Goal: Information Seeking & Learning: Learn about a topic

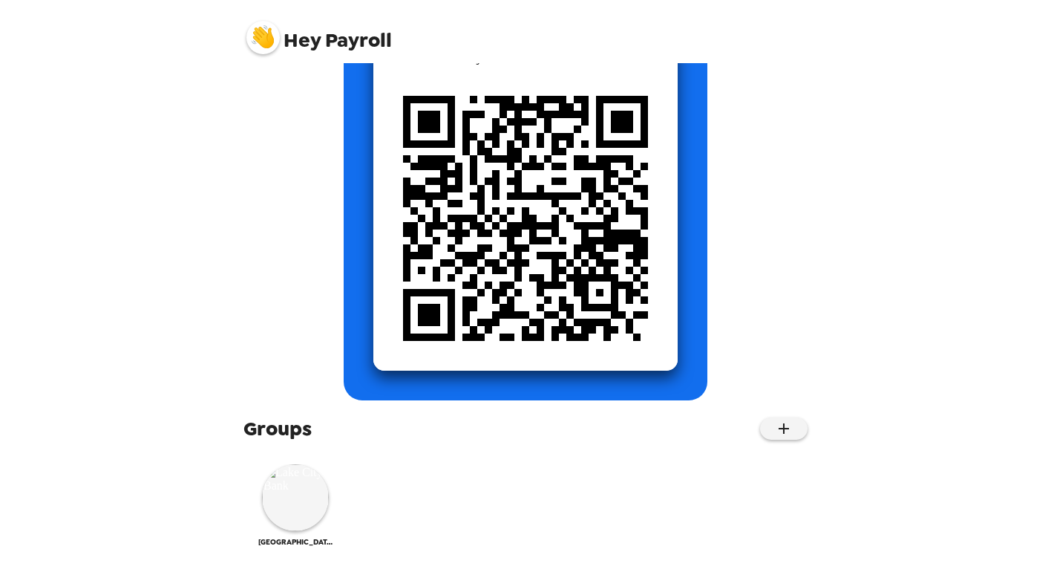
scroll to position [154, 0]
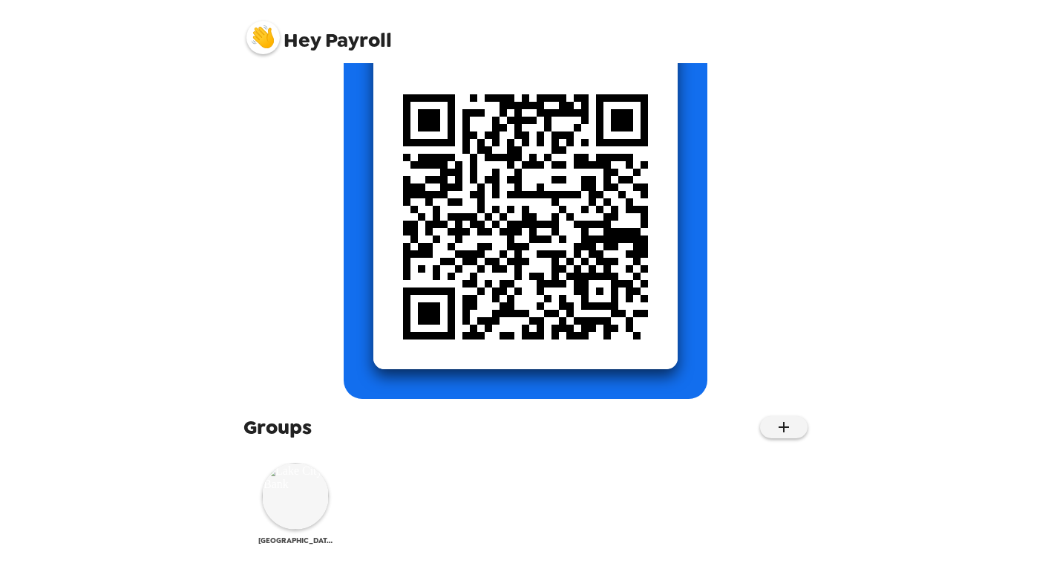
click at [292, 513] on img at bounding box center [295, 495] width 67 height 67
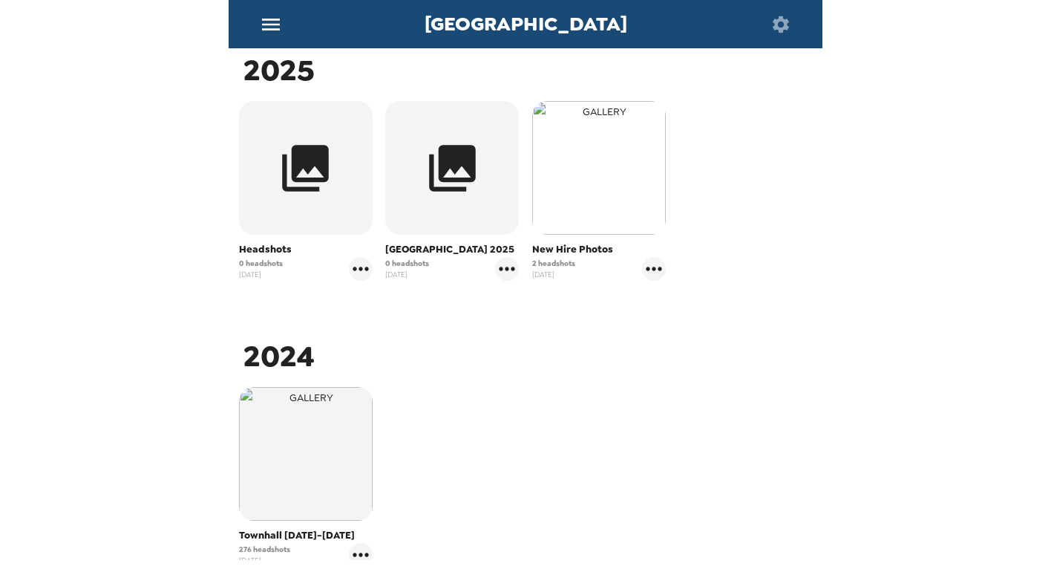
scroll to position [223, 0]
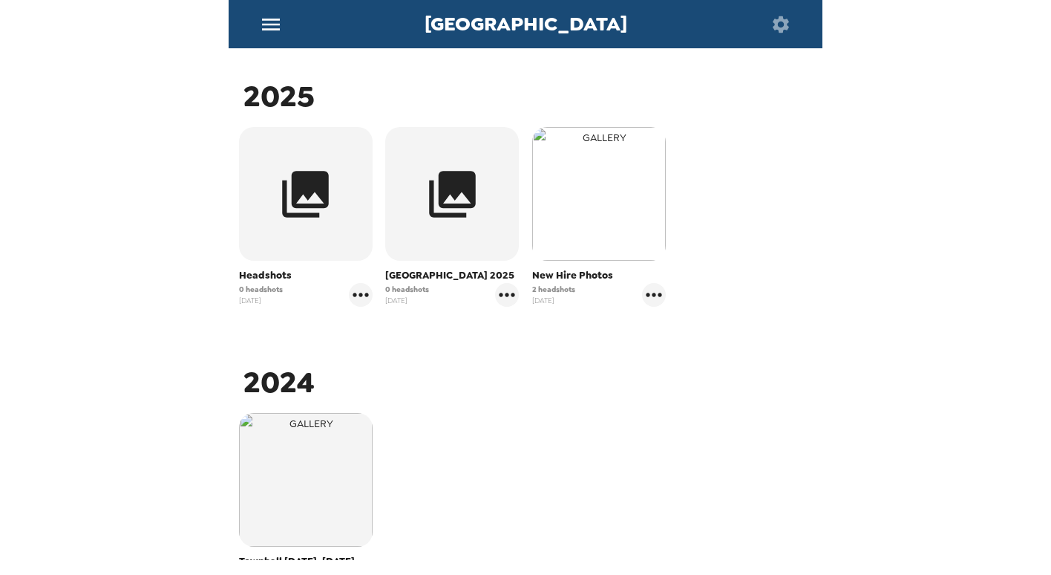
click at [589, 215] on img "button" at bounding box center [599, 194] width 134 height 134
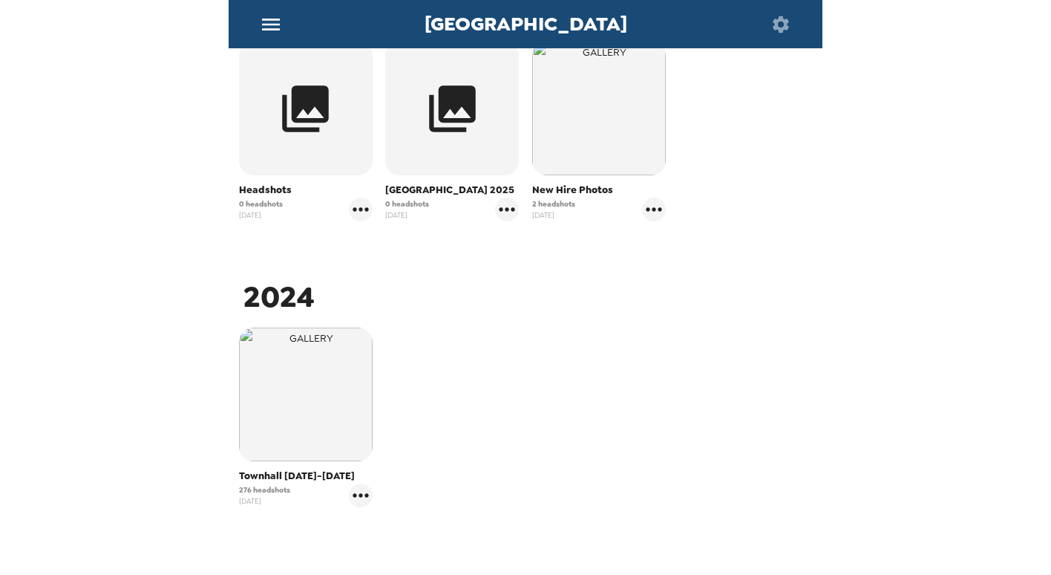
scroll to position [312, 0]
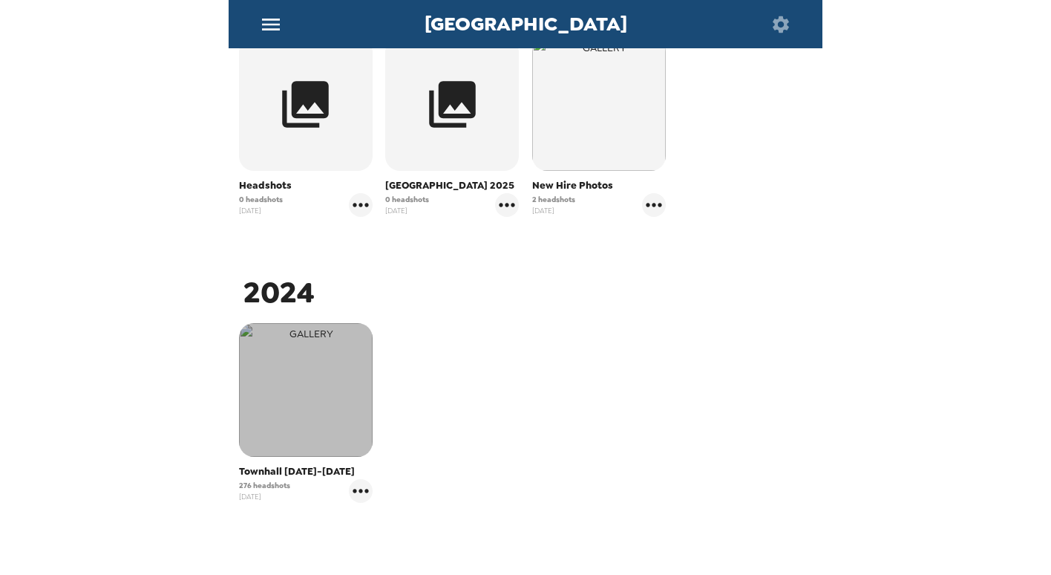
click at [288, 416] on img "button" at bounding box center [306, 390] width 134 height 134
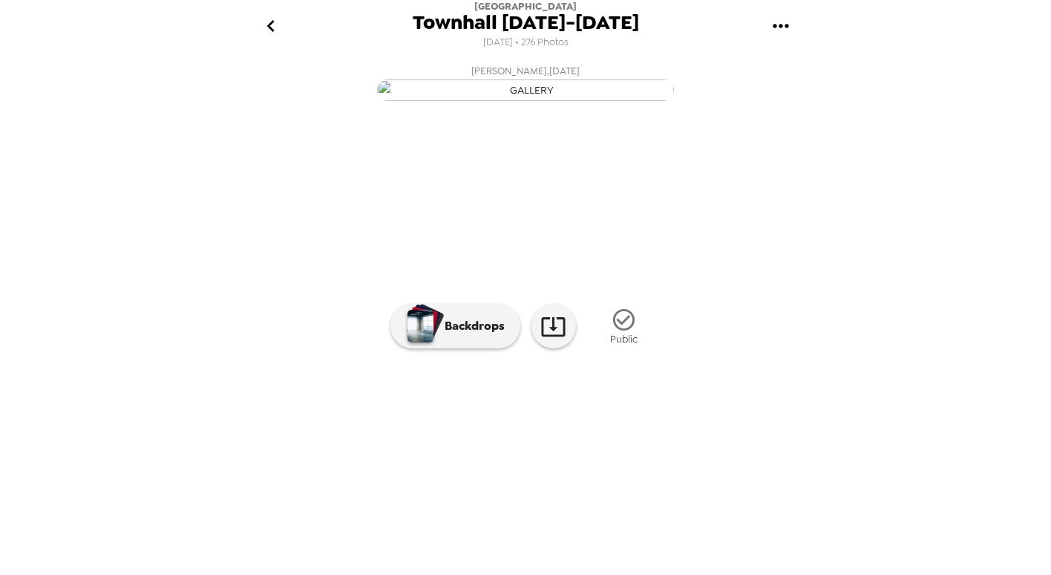
scroll to position [0, 1839]
click at [691, 572] on div "Lake City Bank Townhall 8/21-8/22/24 7/26/2024 • 276 Photos LCB Employee , 08-1…" at bounding box center [526, 287] width 594 height 575
click at [724, 480] on img at bounding box center [725, 441] width 113 height 77
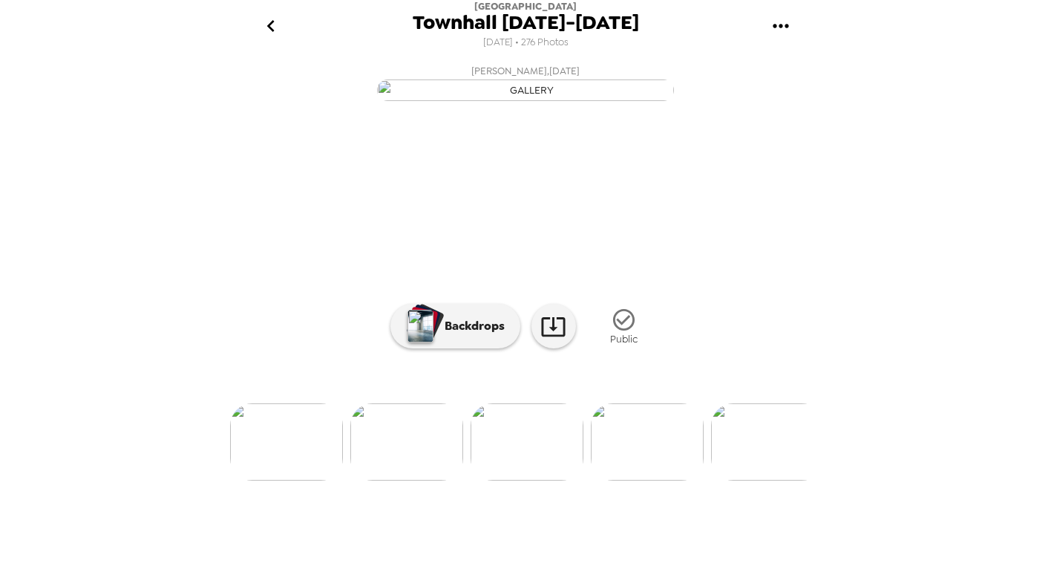
click at [638, 480] on img at bounding box center [647, 441] width 113 height 77
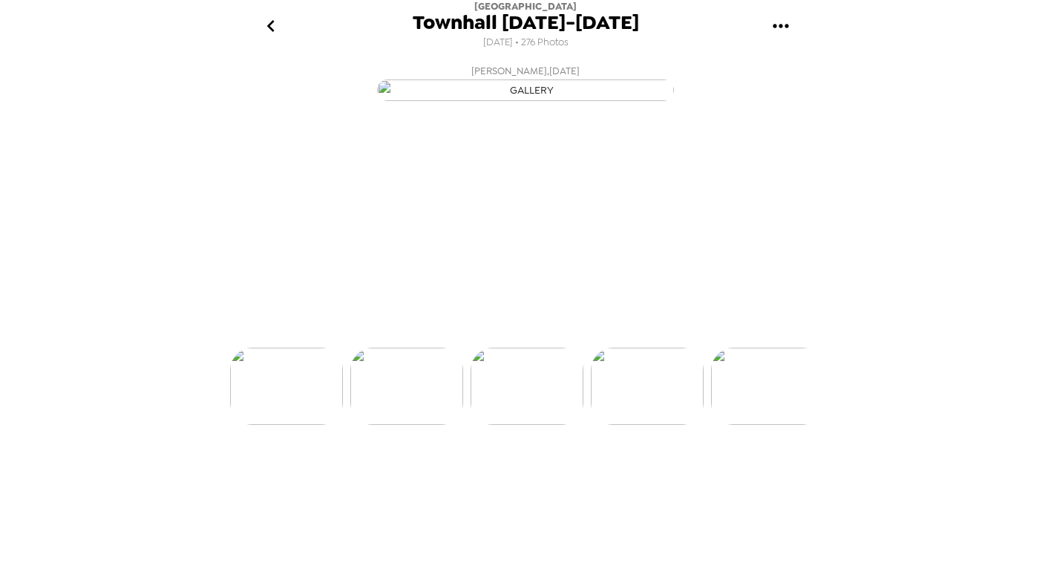
scroll to position [0, 7935]
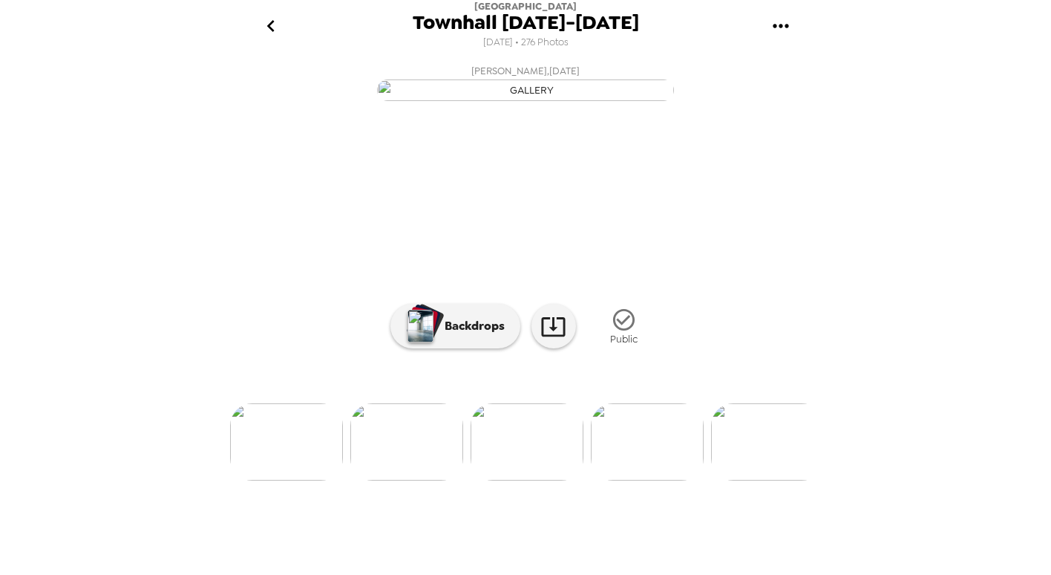
click at [759, 574] on div "Lake City Bank Townhall 8/21-8/22/24 7/26/2024 • 276 Photos LCB Employee , 08-1…" at bounding box center [526, 287] width 594 height 575
click at [661, 480] on img at bounding box center [647, 441] width 113 height 77
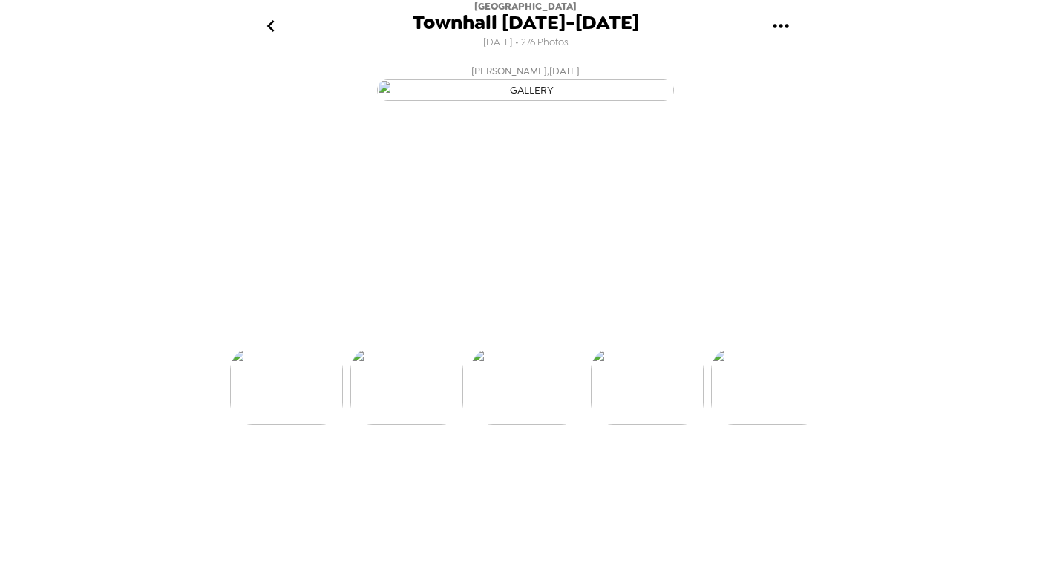
scroll to position [0, 8055]
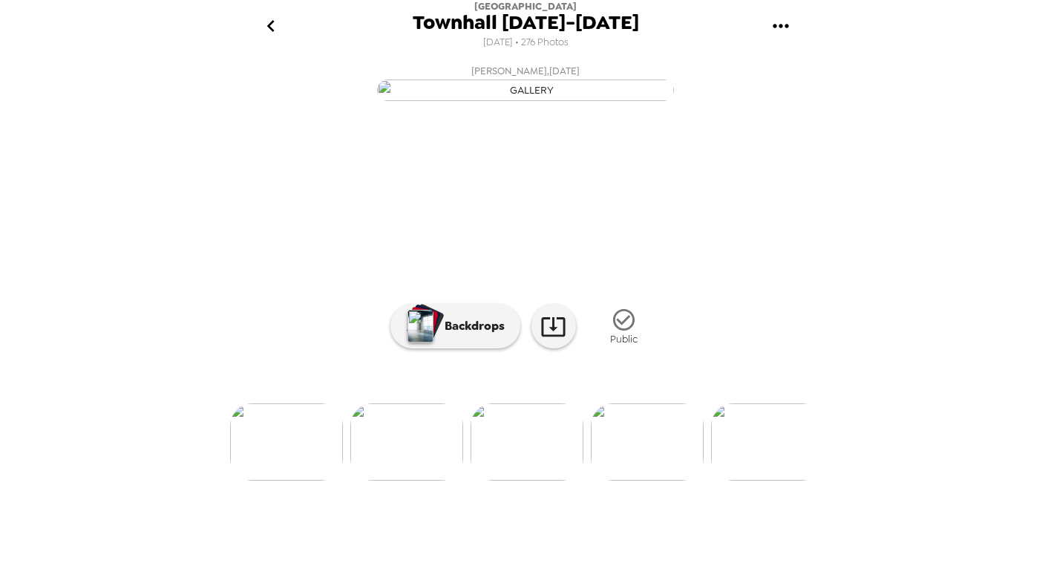
click at [717, 574] on html "Lake City Bank Townhall 8/21-8/22/24 7/26/2024 • 276 Photos LCB Employee , 08-1…" at bounding box center [525, 287] width 1051 height 575
click at [627, 569] on div "Lake City Bank Townhall 8/21-8/22/24 7/26/2024 • 276 Photos LCB Employee , 08-1…" at bounding box center [526, 287] width 594 height 575
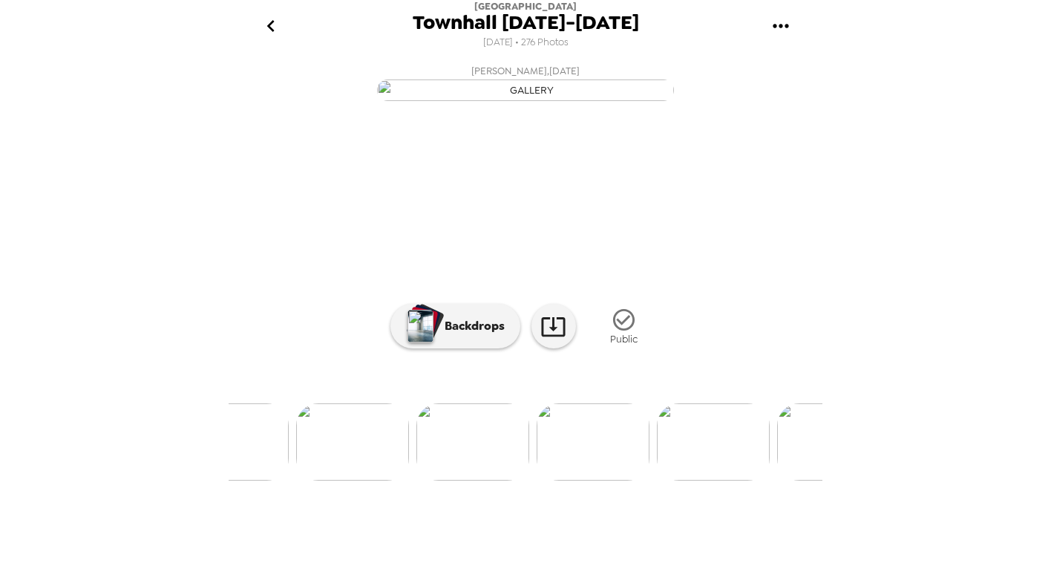
click at [381, 480] on img at bounding box center [352, 441] width 113 height 77
click at [547, 570] on div "Lake City Bank Townhall 8/21-8/22/24 7/26/2024 • 276 Photos LCB Employee , 08-1…" at bounding box center [526, 287] width 594 height 575
click at [703, 480] on img at bounding box center [695, 441] width 113 height 77
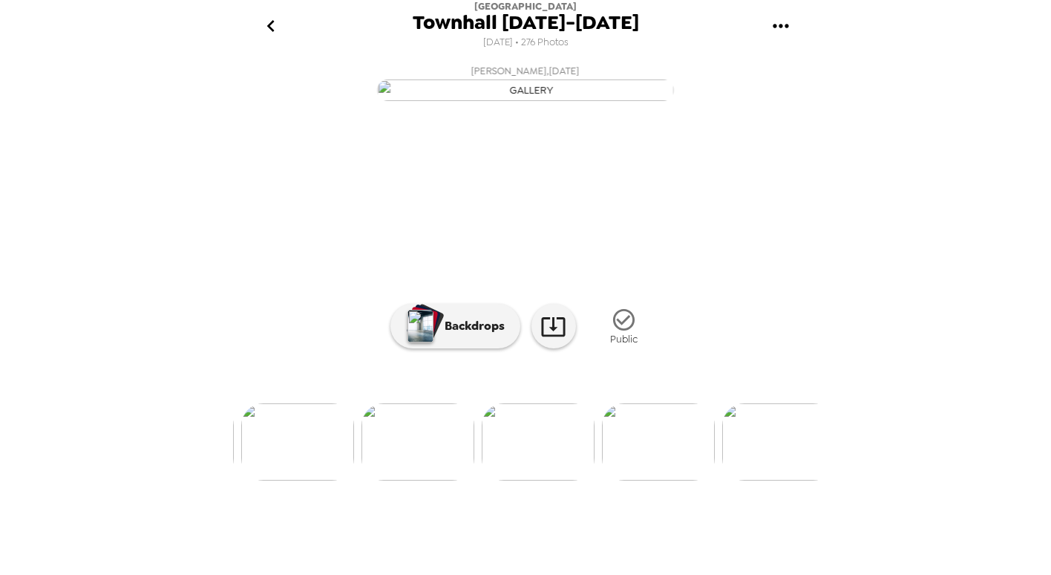
scroll to position [0, 11785]
click at [555, 480] on img at bounding box center [524, 441] width 113 height 77
click at [428, 480] on img at bounding box center [450, 441] width 113 height 77
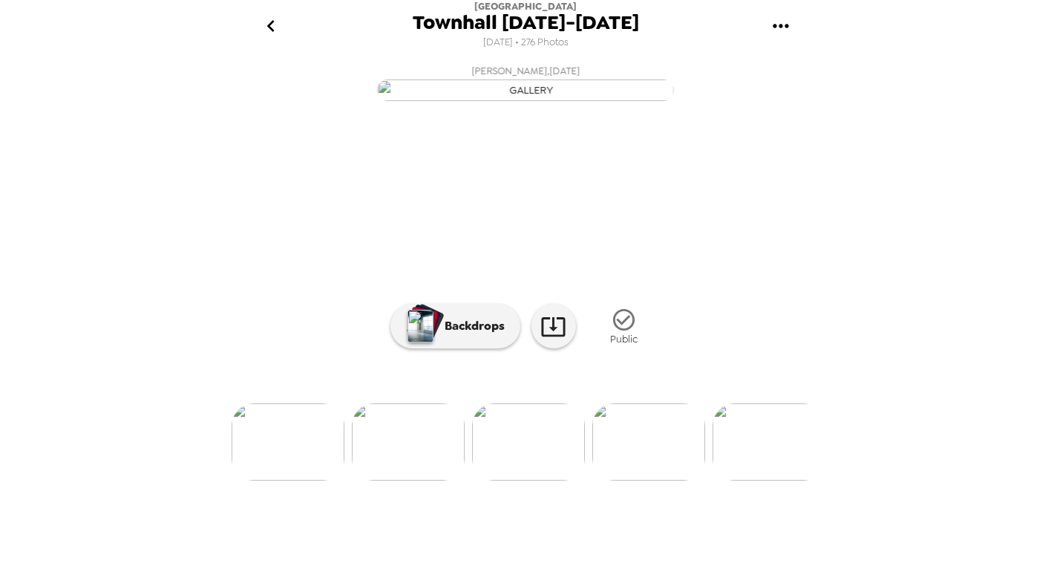
click at [426, 480] on img at bounding box center [408, 441] width 113 height 77
click at [755, 480] on img at bounding box center [730, 441] width 113 height 77
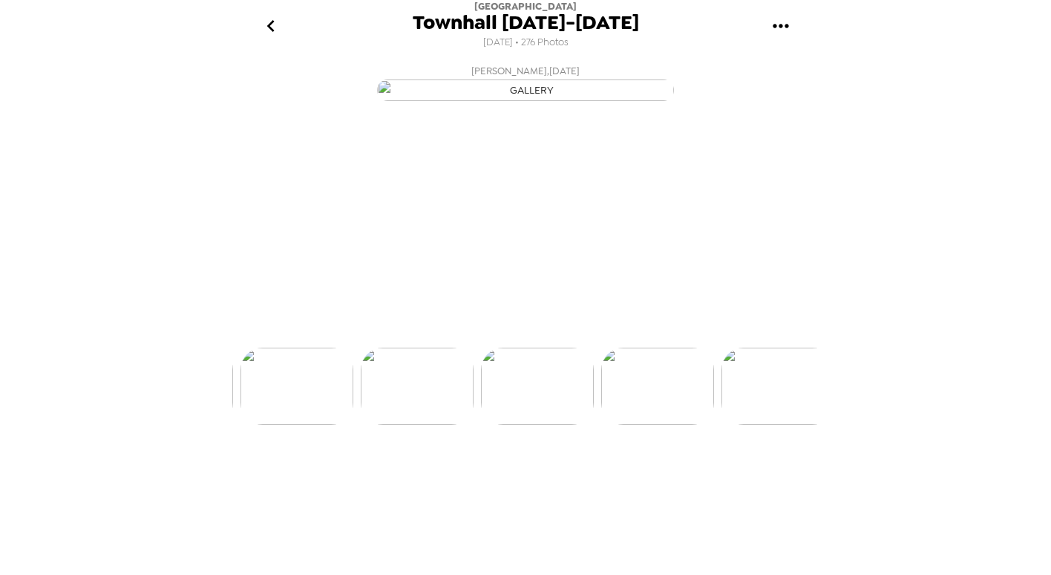
scroll to position [0, 13344]
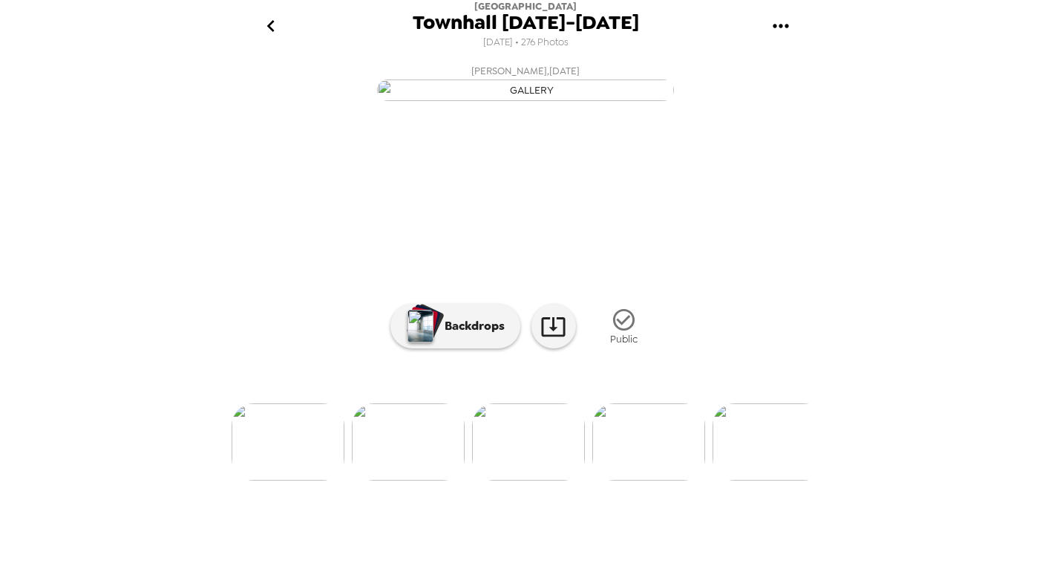
click at [745, 573] on div "Lake City Bank Townhall 8/21-8/22/24 7/26/2024 • 276 Photos LCB Employee , 08-1…" at bounding box center [526, 287] width 594 height 575
click at [395, 480] on img at bounding box center [405, 441] width 113 height 77
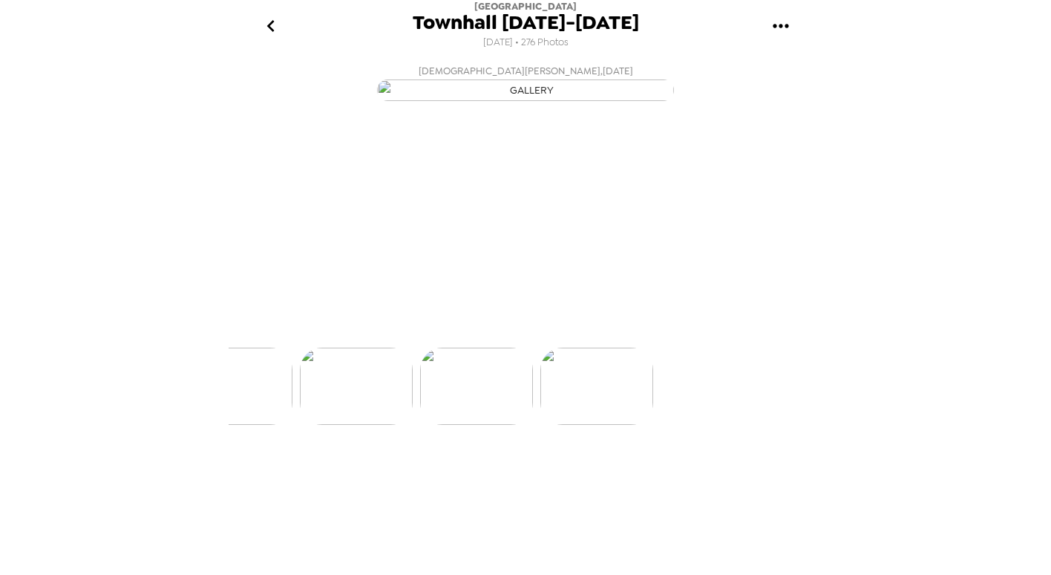
scroll to position [0, 32940]
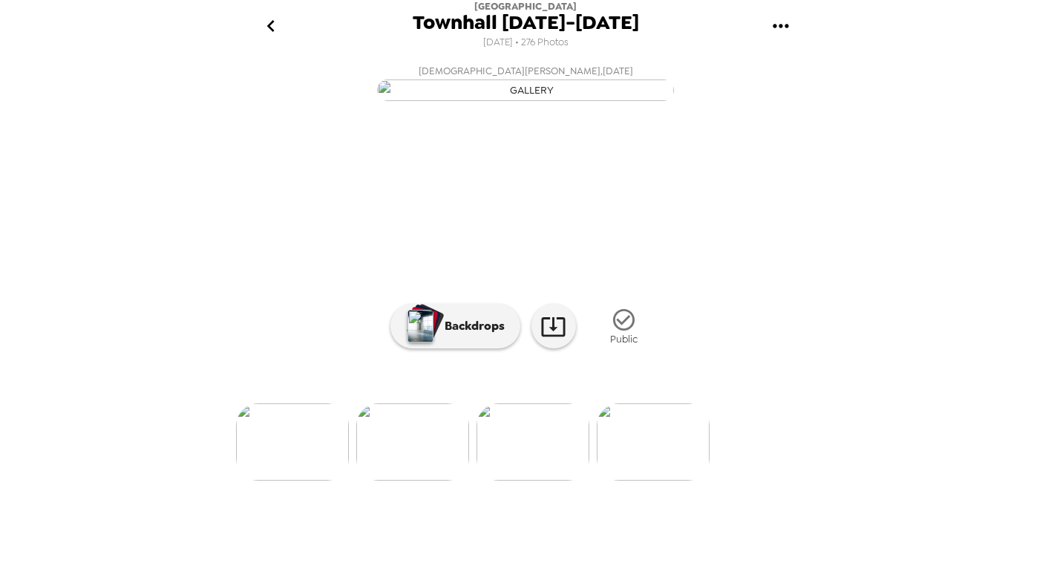
click at [759, 574] on div "Lake City Bank Townhall 8/21-8/22/24 7/26/2024 • 276 Photos LCB Employee , 08-1…" at bounding box center [526, 287] width 594 height 575
click at [445, 480] on img at bounding box center [412, 441] width 113 height 77
click at [415, 480] on img at bounding box center [412, 441] width 113 height 77
click at [429, 480] on img at bounding box center [412, 441] width 113 height 77
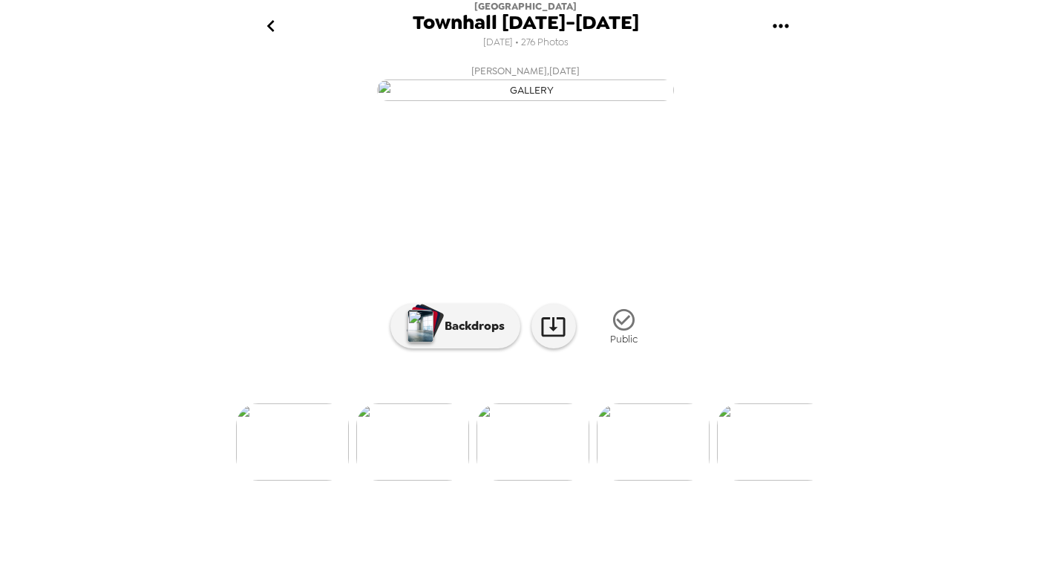
click at [649, 480] on img at bounding box center [653, 441] width 113 height 77
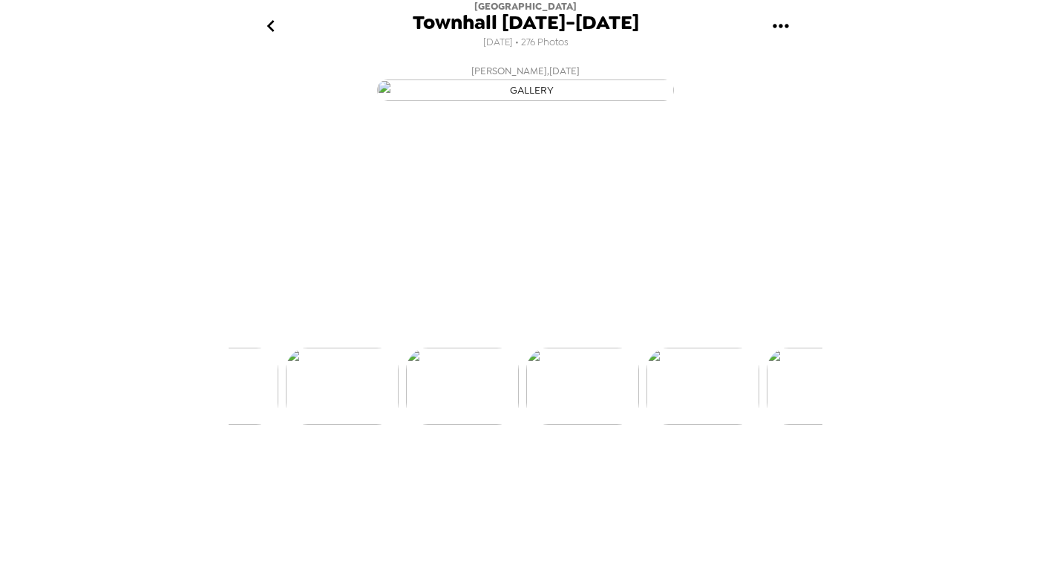
scroll to position [0, 32699]
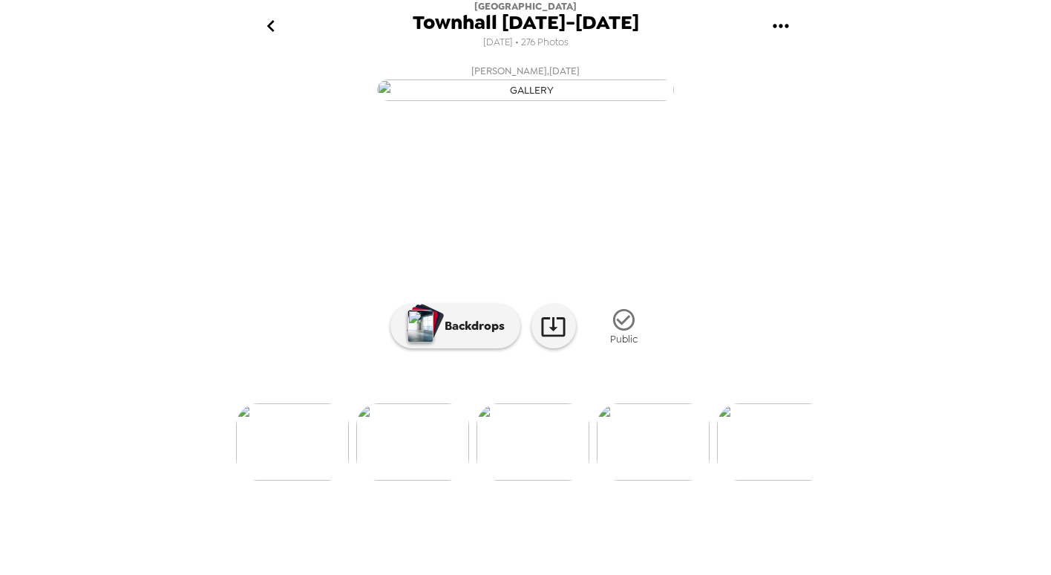
click at [405, 480] on img at bounding box center [412, 441] width 113 height 77
click at [450, 480] on img at bounding box center [451, 441] width 113 height 77
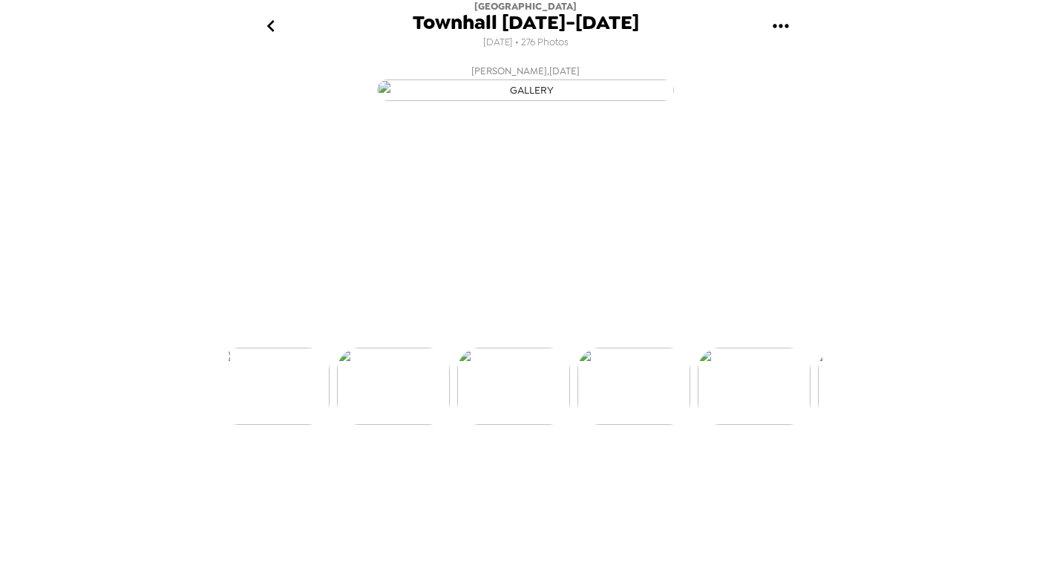
scroll to position [0, 31978]
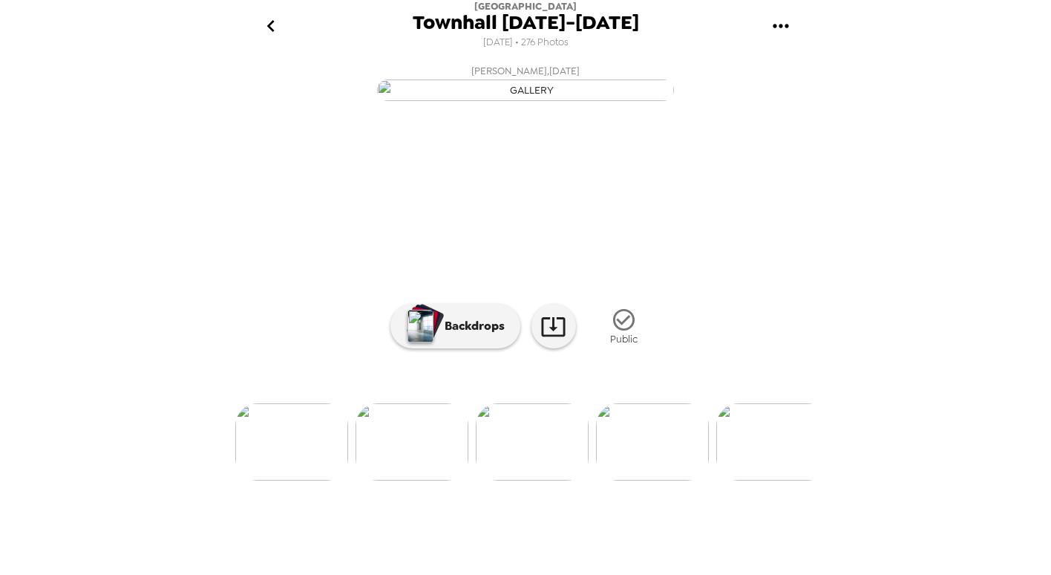
click at [437, 480] on img at bounding box center [412, 441] width 113 height 77
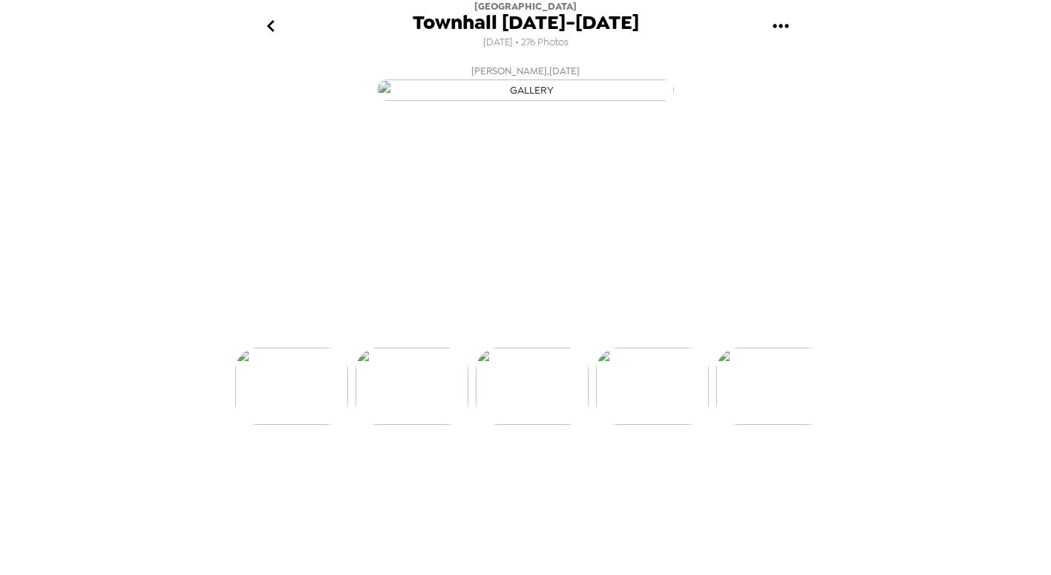
scroll to position [0, 31858]
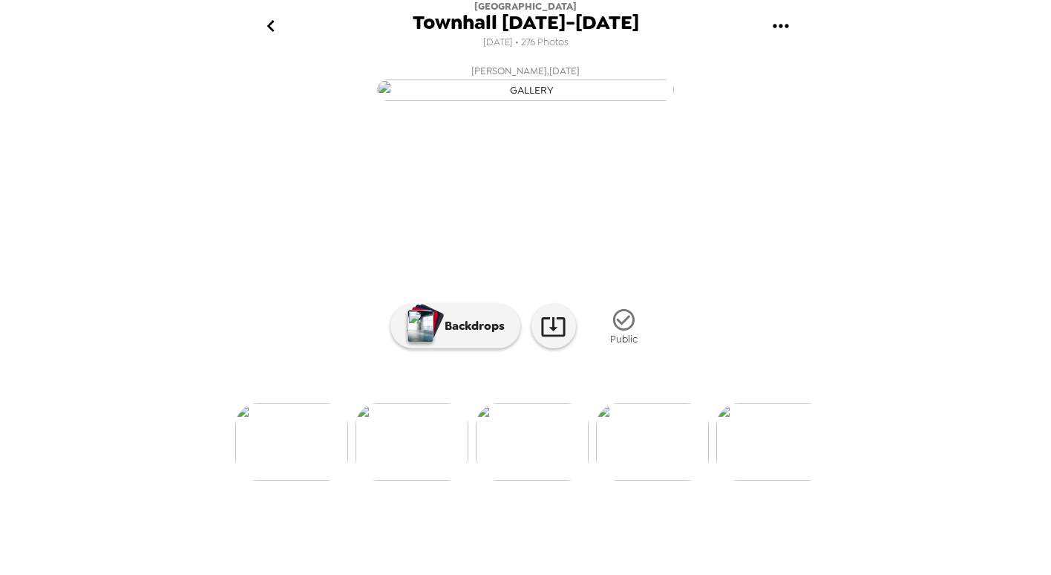
click at [437, 480] on img at bounding box center [412, 441] width 113 height 77
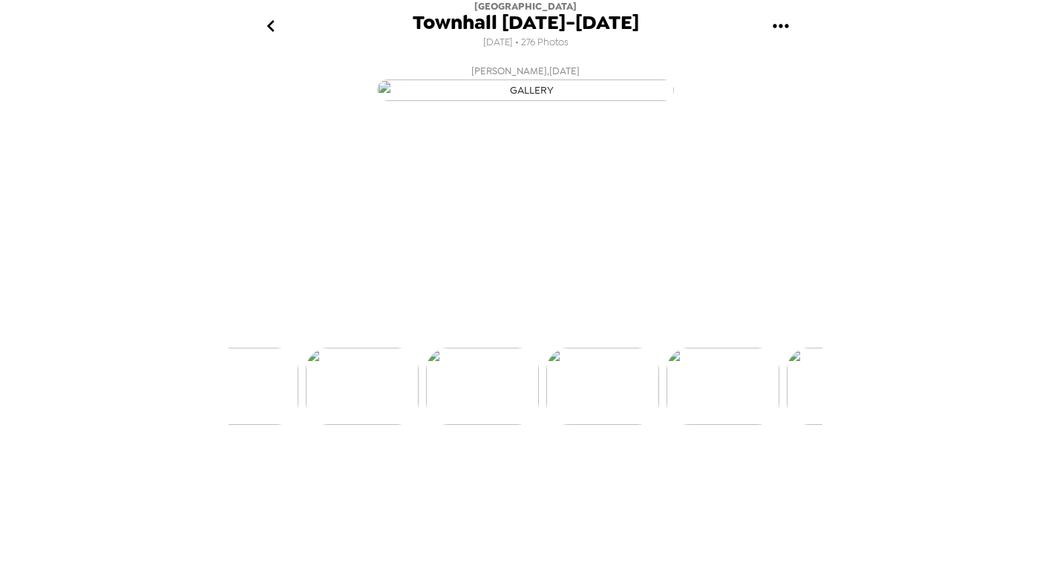
scroll to position [0, 31738]
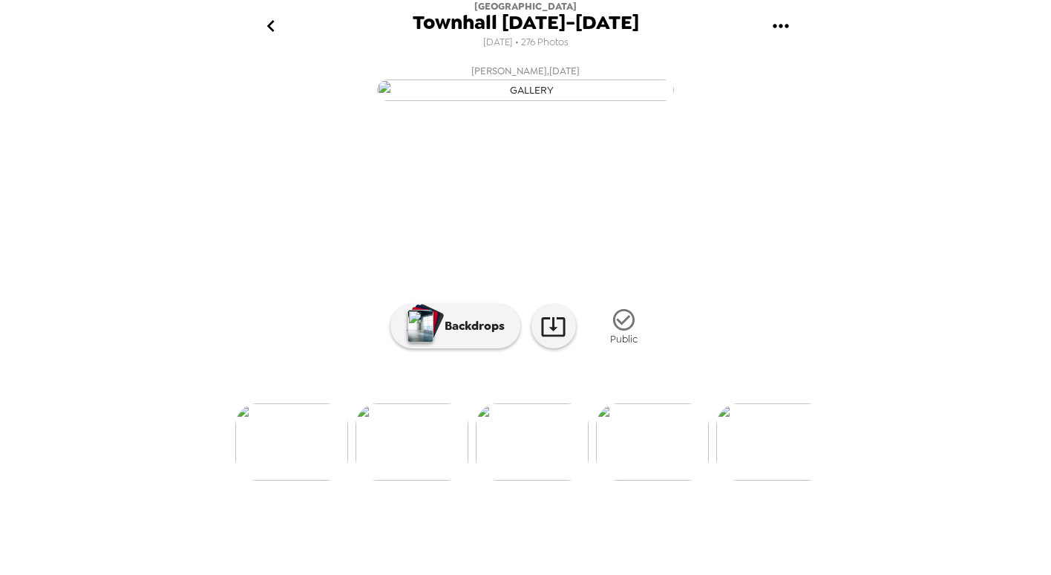
click at [437, 480] on img at bounding box center [412, 441] width 113 height 77
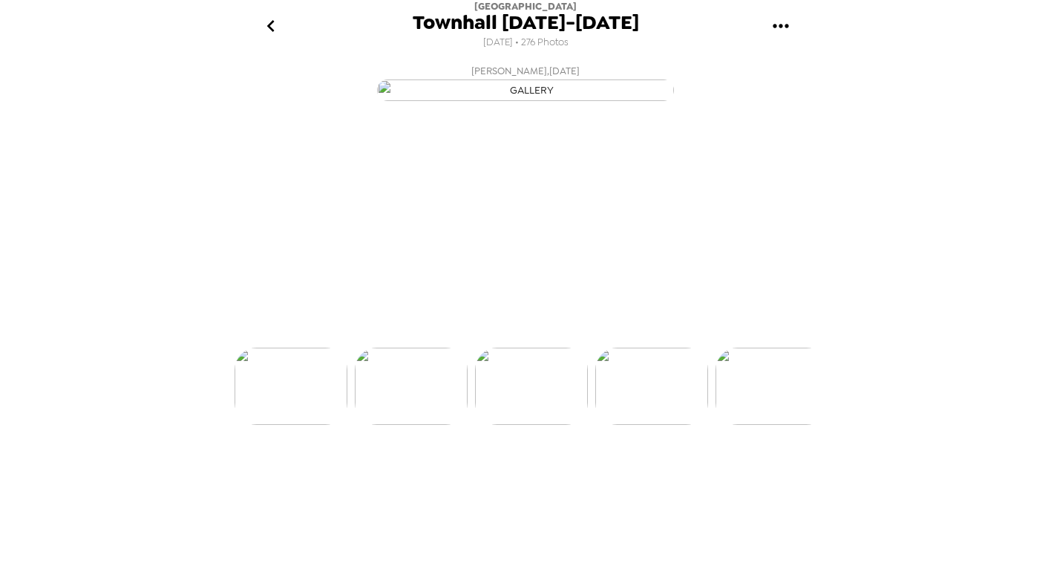
scroll to position [0, 31618]
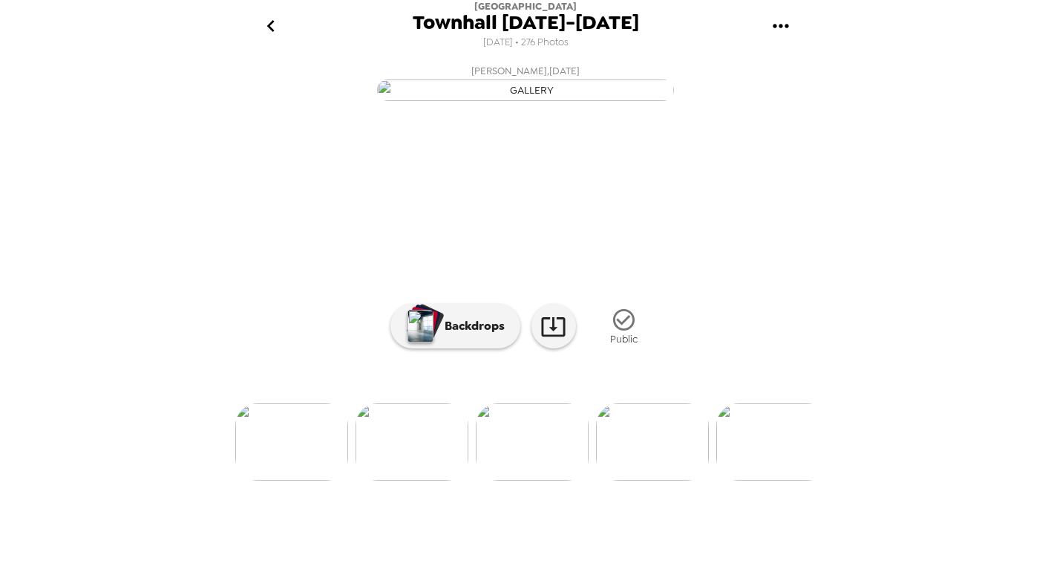
click at [774, 480] on img at bounding box center [772, 441] width 113 height 77
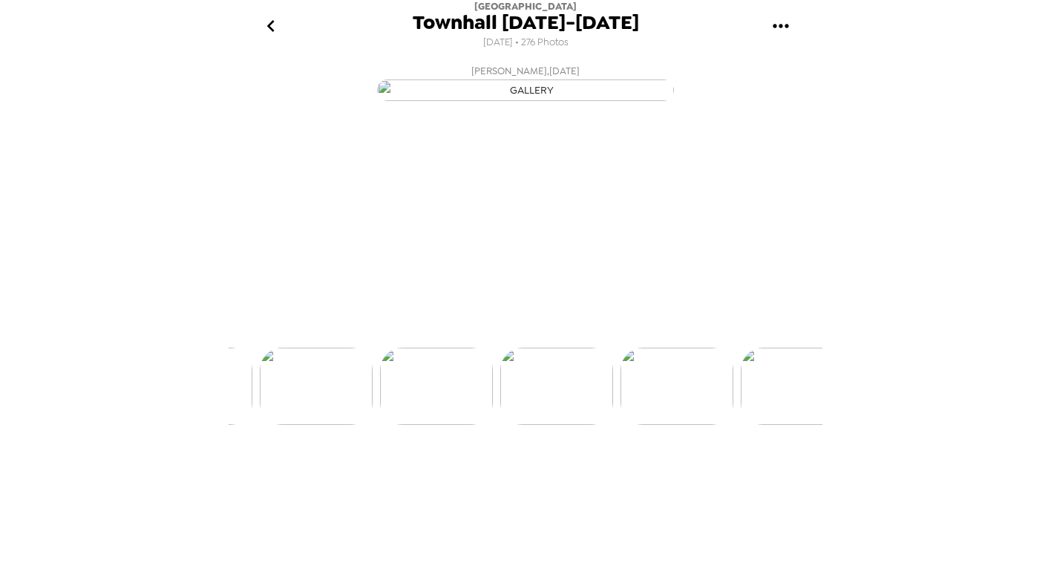
scroll to position [0, 31858]
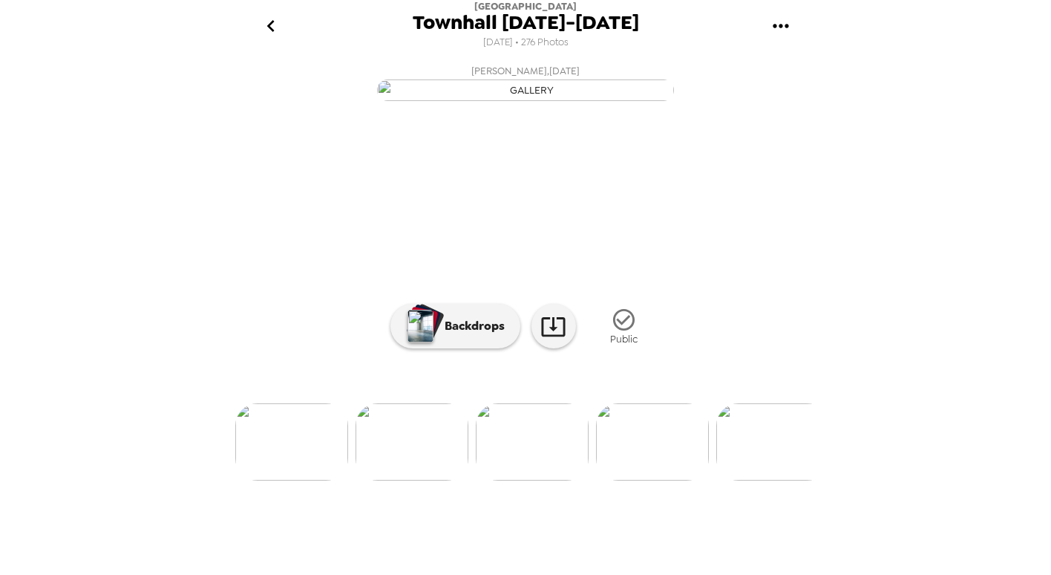
click at [436, 480] on img at bounding box center [412, 441] width 113 height 77
click at [412, 480] on img at bounding box center [412, 441] width 113 height 77
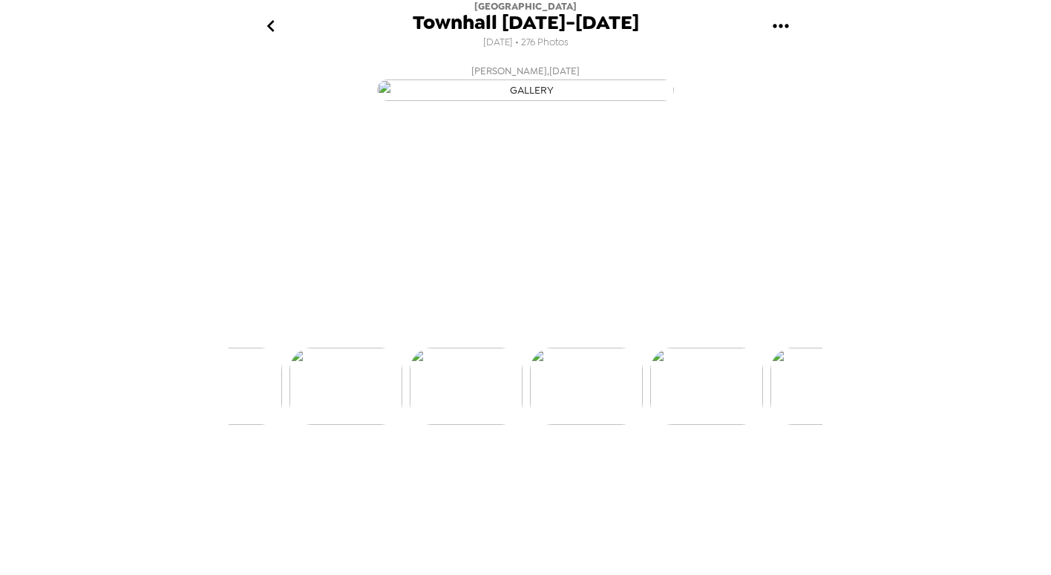
scroll to position [0, 0]
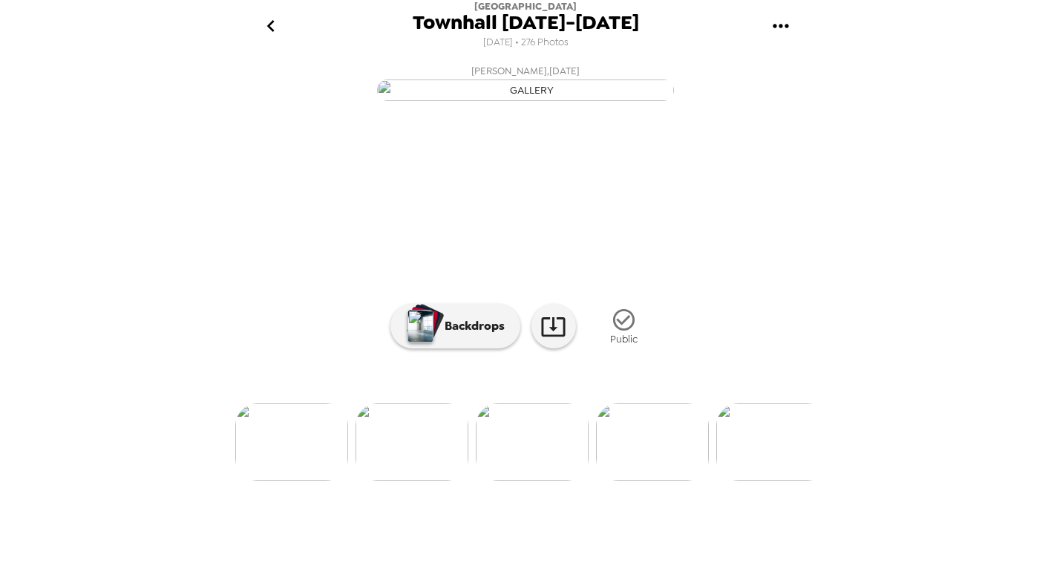
click at [415, 480] on img at bounding box center [412, 441] width 113 height 77
click at [425, 480] on img at bounding box center [412, 441] width 113 height 77
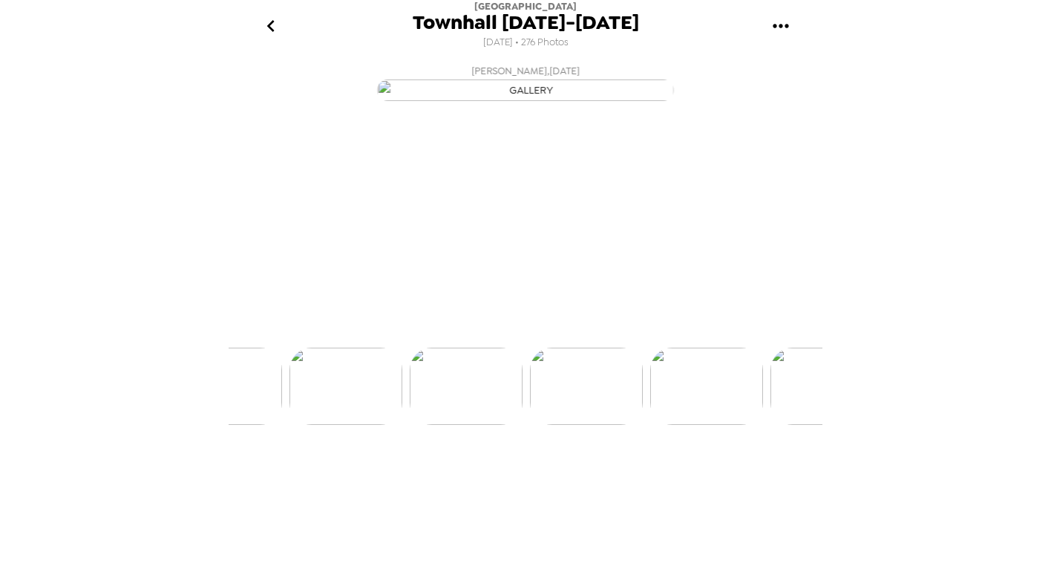
scroll to position [0, 31377]
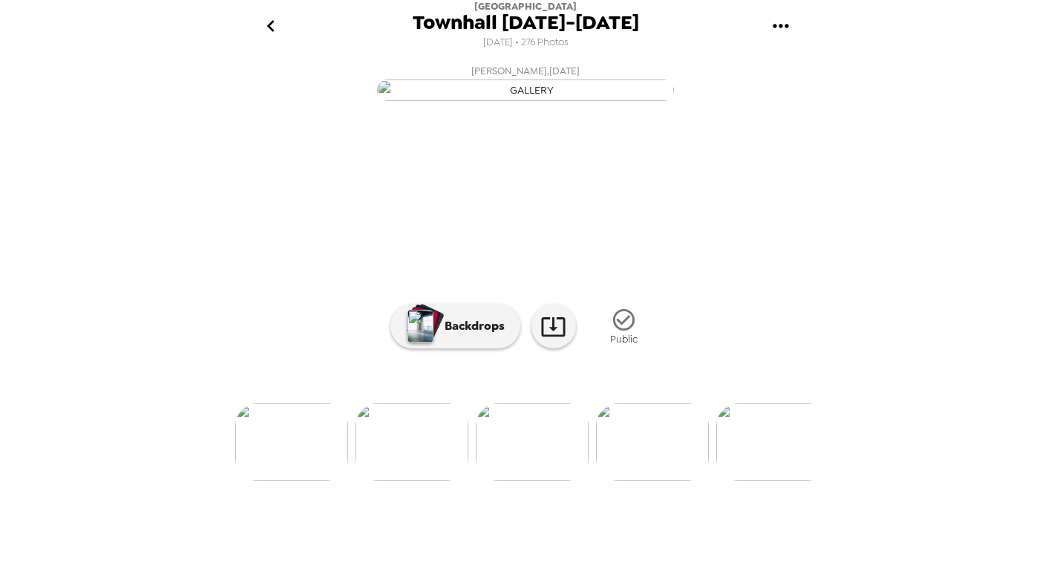
click at [425, 480] on img at bounding box center [412, 441] width 113 height 77
click at [772, 480] on img at bounding box center [728, 441] width 113 height 77
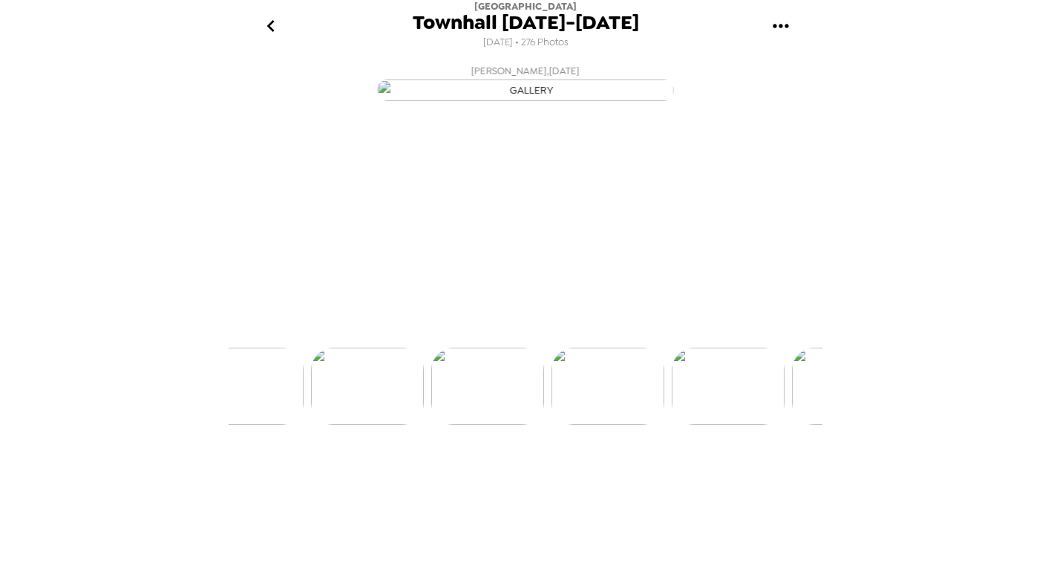
scroll to position [23, 0]
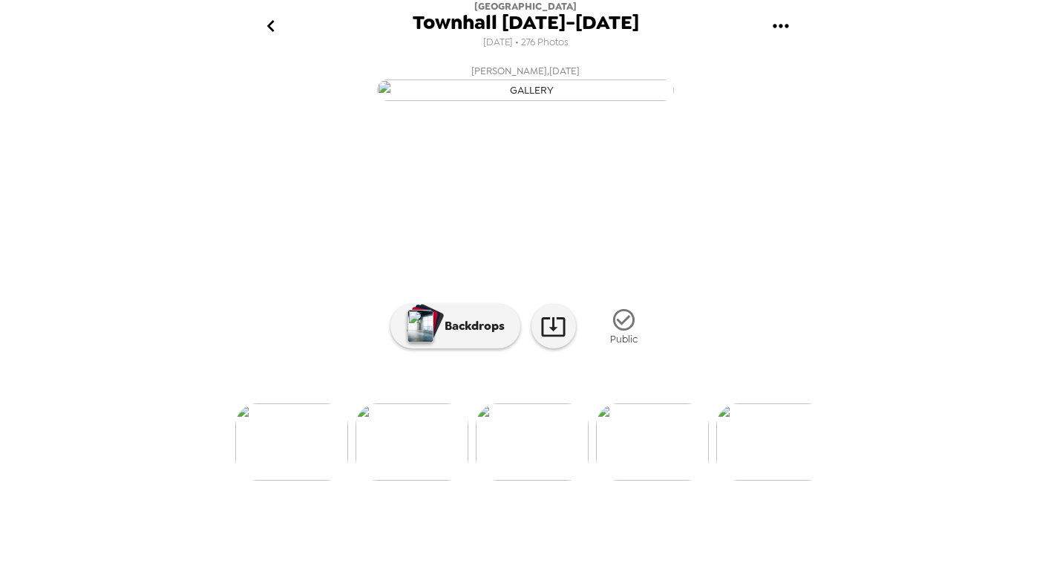
click at [655, 480] on img at bounding box center [652, 441] width 113 height 77
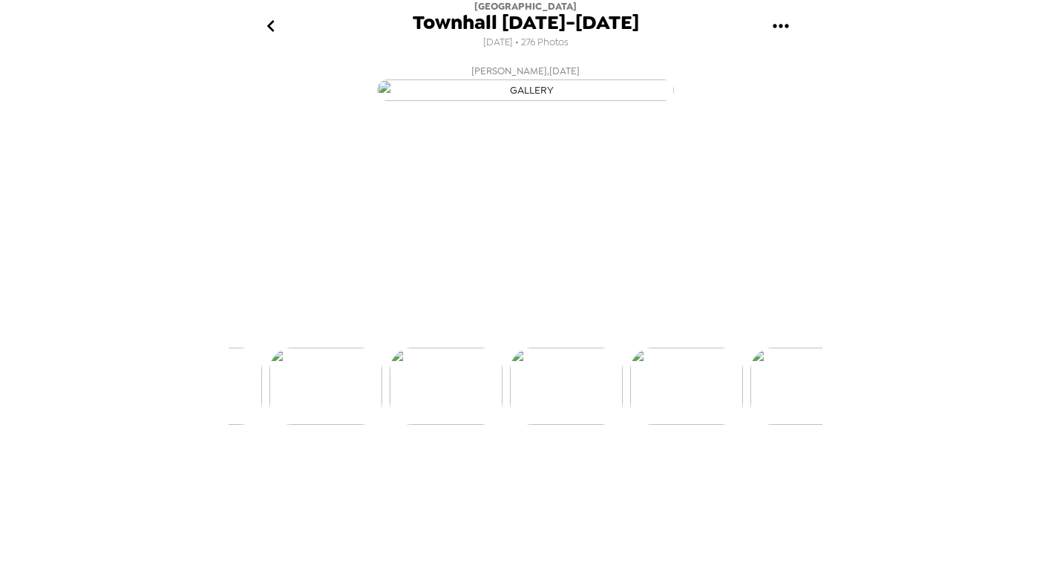
scroll to position [0, 31497]
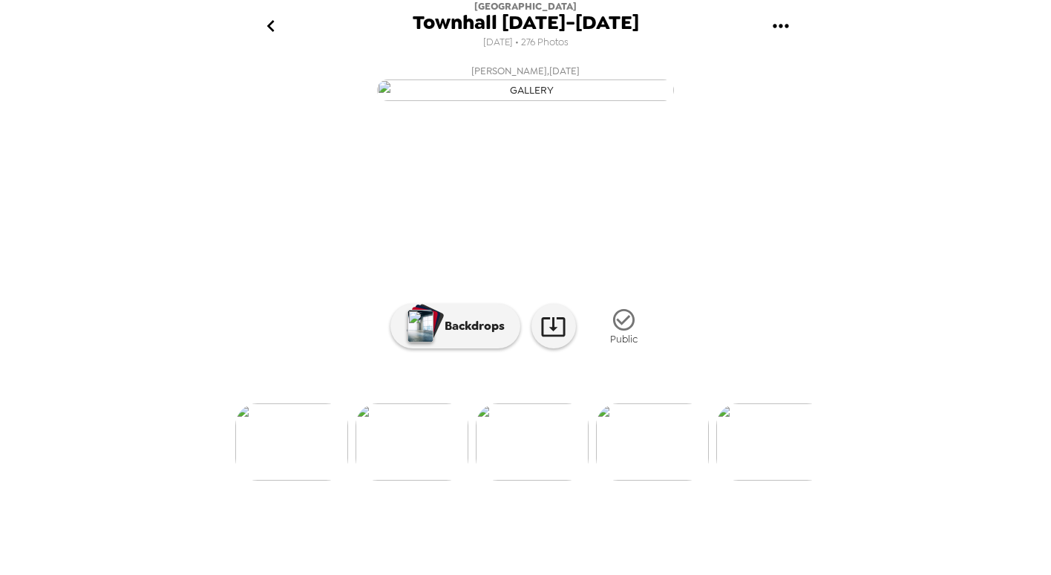
click at [414, 572] on div "Lake City Bank Townhall 8/21-8/22/24 7/26/2024 • 276 Photos LCB Employee , 08-1…" at bounding box center [526, 287] width 594 height 575
click at [356, 573] on div "Lake City Bank Townhall 8/21-8/22/24 7/26/2024 • 276 Photos LCB Employee , 08-1…" at bounding box center [526, 287] width 594 height 575
click at [784, 480] on img at bounding box center [768, 441] width 113 height 77
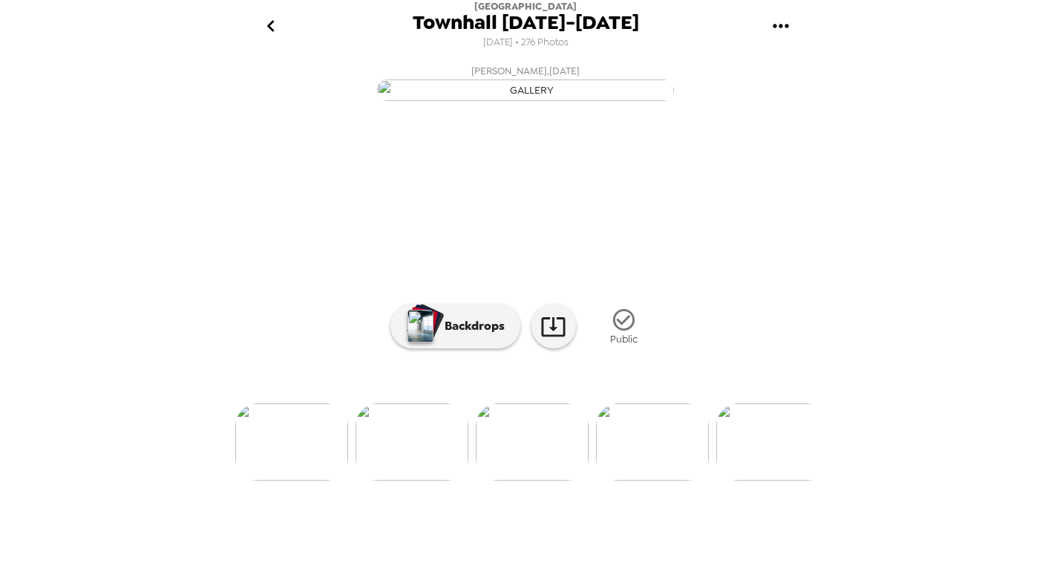
click at [274, 480] on img at bounding box center [291, 441] width 113 height 77
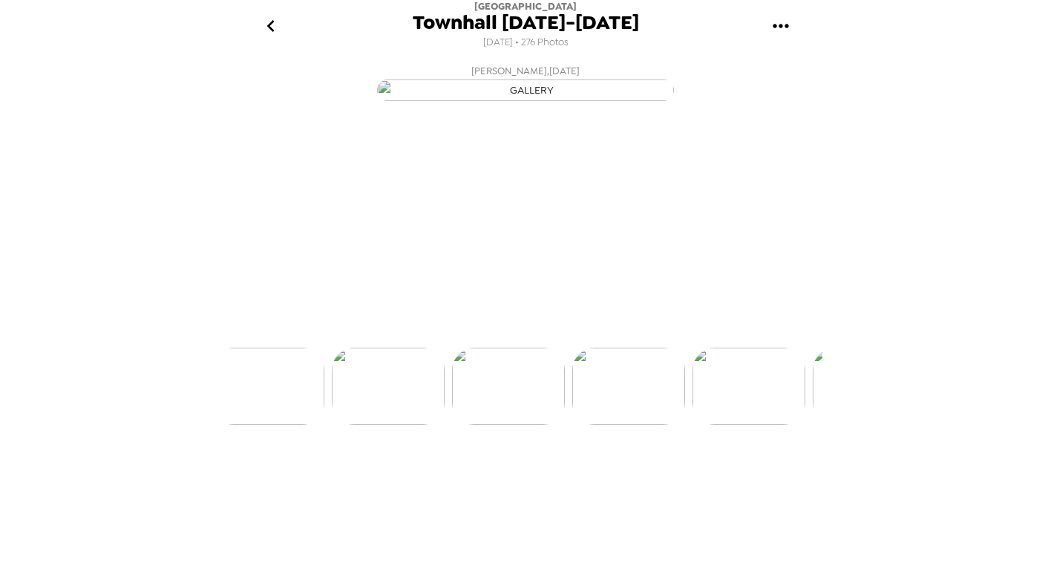
scroll to position [0, 29934]
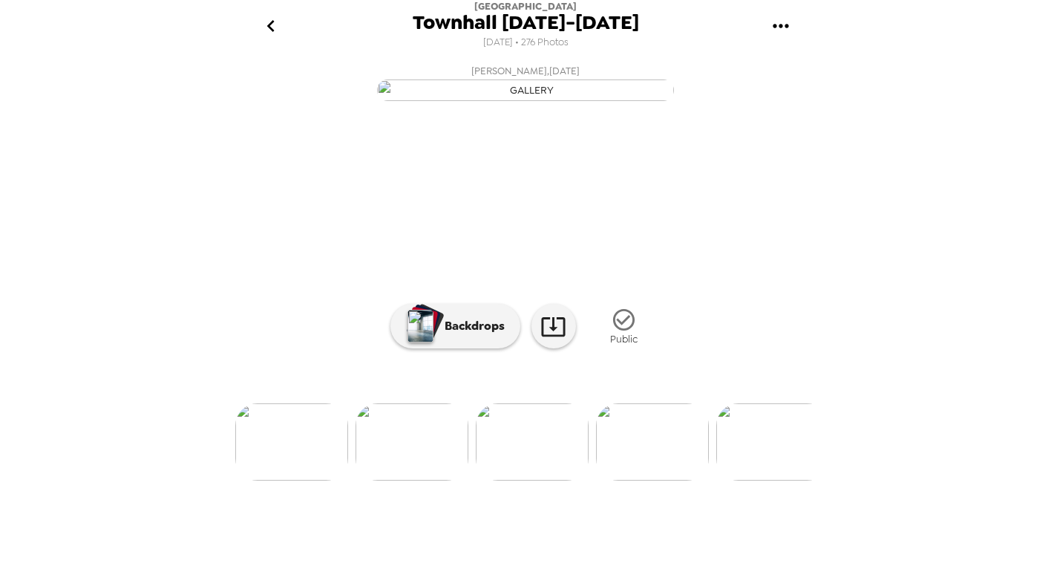
click at [408, 480] on img at bounding box center [412, 441] width 113 height 77
click at [672, 480] on img at bounding box center [652, 441] width 113 height 77
click at [270, 480] on img at bounding box center [291, 441] width 113 height 77
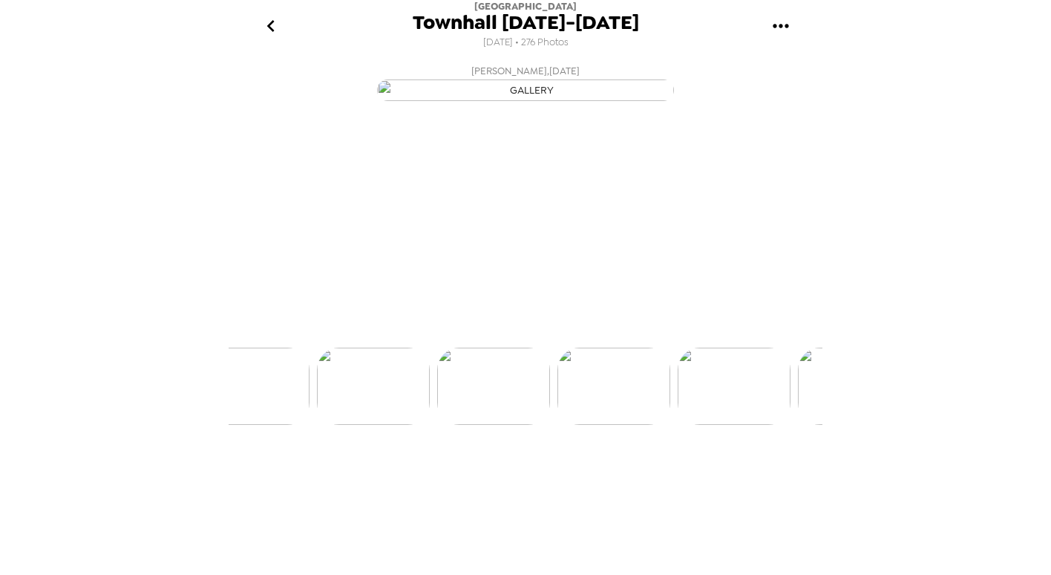
scroll to position [0, 29694]
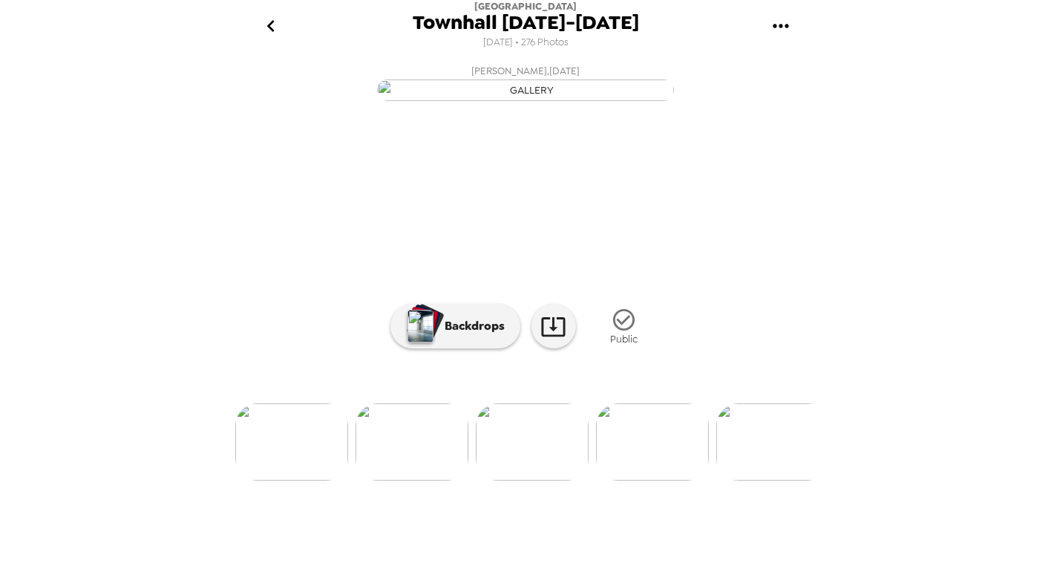
click at [280, 480] on img at bounding box center [291, 441] width 113 height 77
click at [289, 480] on img at bounding box center [291, 441] width 113 height 77
click at [431, 480] on img at bounding box center [412, 441] width 113 height 77
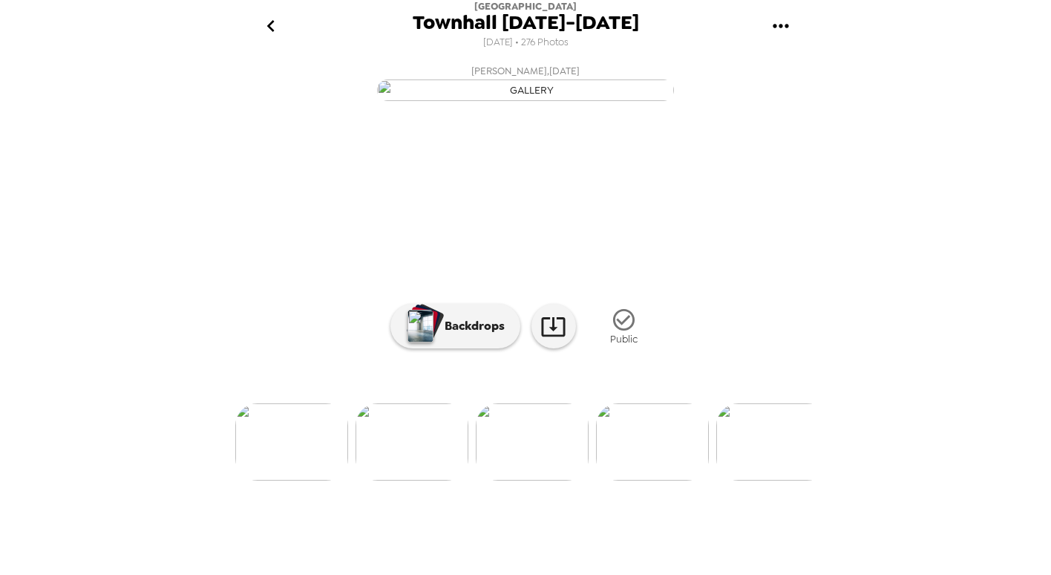
click at [778, 480] on img at bounding box center [772, 441] width 113 height 77
click at [658, 480] on img at bounding box center [652, 441] width 113 height 77
click at [777, 480] on img at bounding box center [772, 441] width 113 height 77
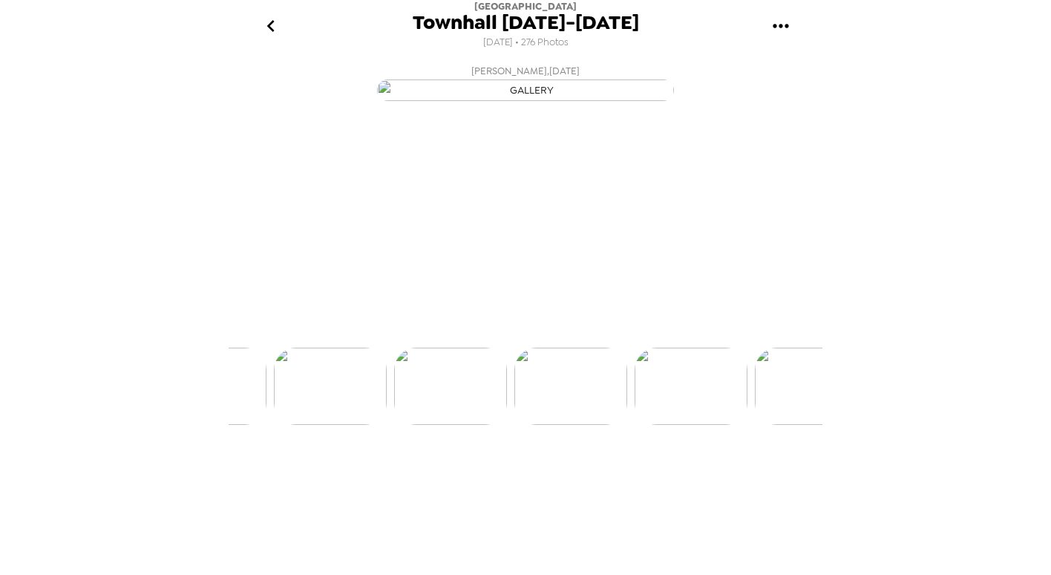
scroll to position [0, 29694]
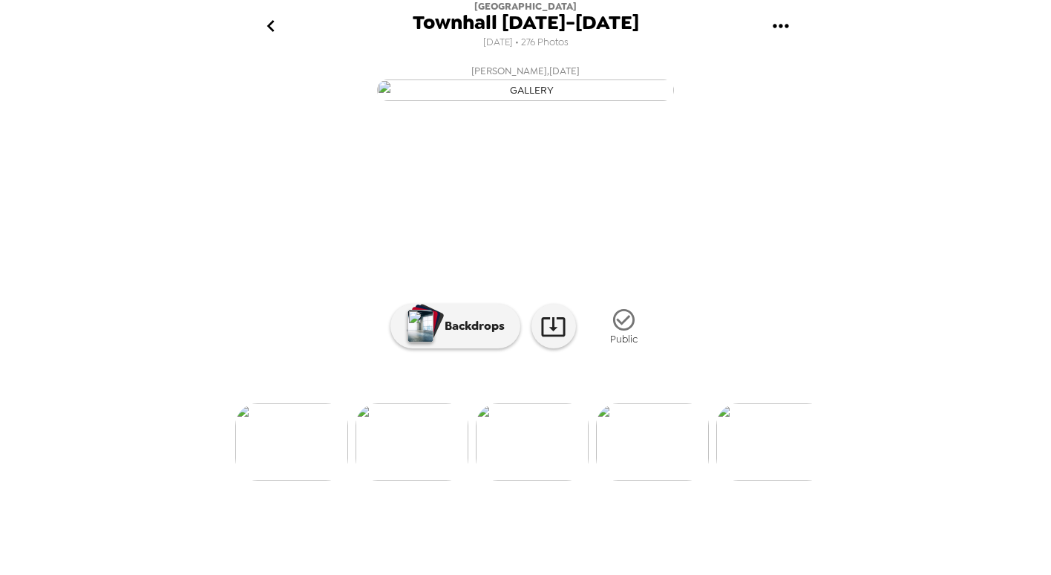
click at [778, 480] on img at bounding box center [772, 441] width 113 height 77
click at [654, 480] on img at bounding box center [652, 441] width 113 height 77
click at [297, 480] on img at bounding box center [291, 441] width 113 height 77
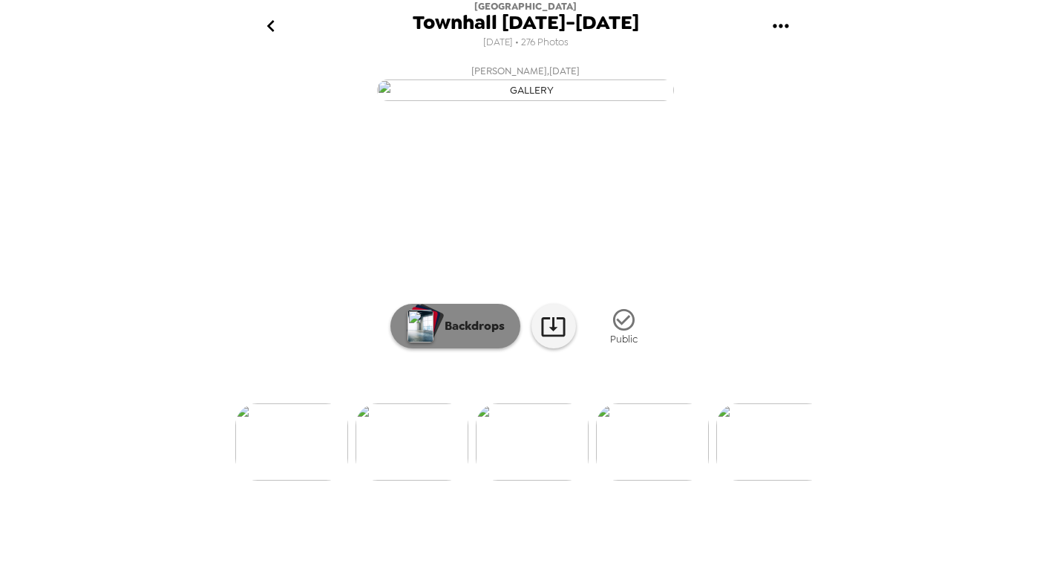
scroll to position [0, 0]
click at [321, 480] on img at bounding box center [291, 441] width 113 height 77
click at [399, 480] on img at bounding box center [412, 441] width 113 height 77
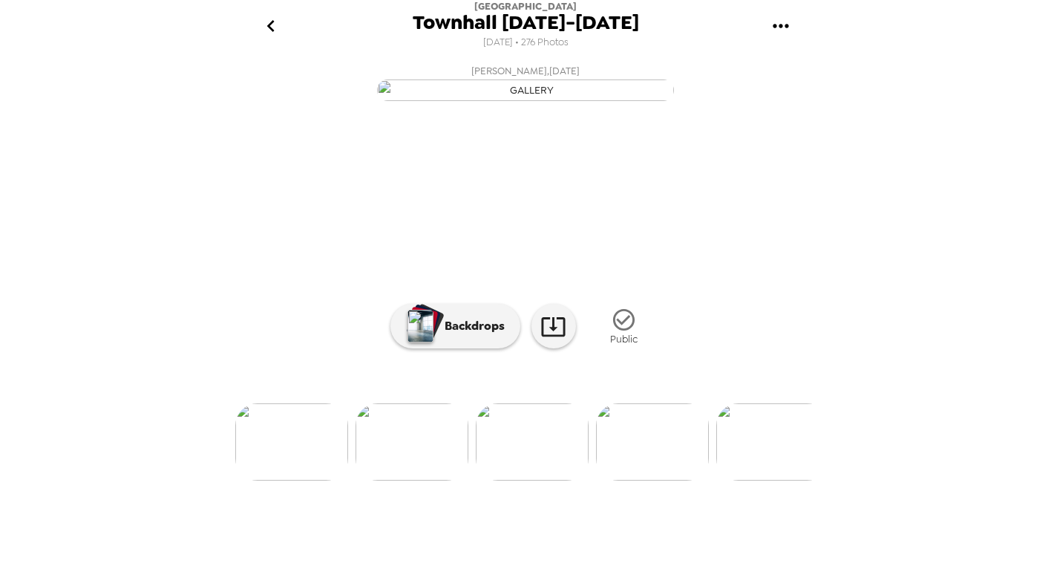
click at [288, 480] on img at bounding box center [291, 441] width 113 height 77
click at [281, 480] on img at bounding box center [291, 441] width 113 height 77
click at [468, 480] on ul at bounding box center [526, 441] width 594 height 77
click at [419, 480] on img at bounding box center [412, 441] width 113 height 77
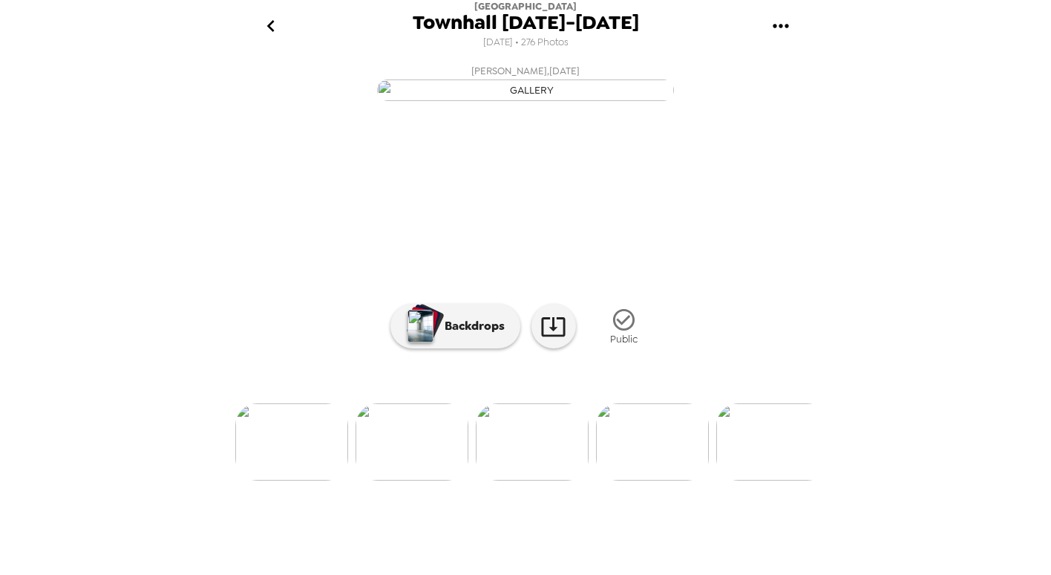
scroll to position [0, 0]
click at [420, 480] on img at bounding box center [412, 441] width 113 height 77
click at [422, 480] on img at bounding box center [412, 441] width 113 height 77
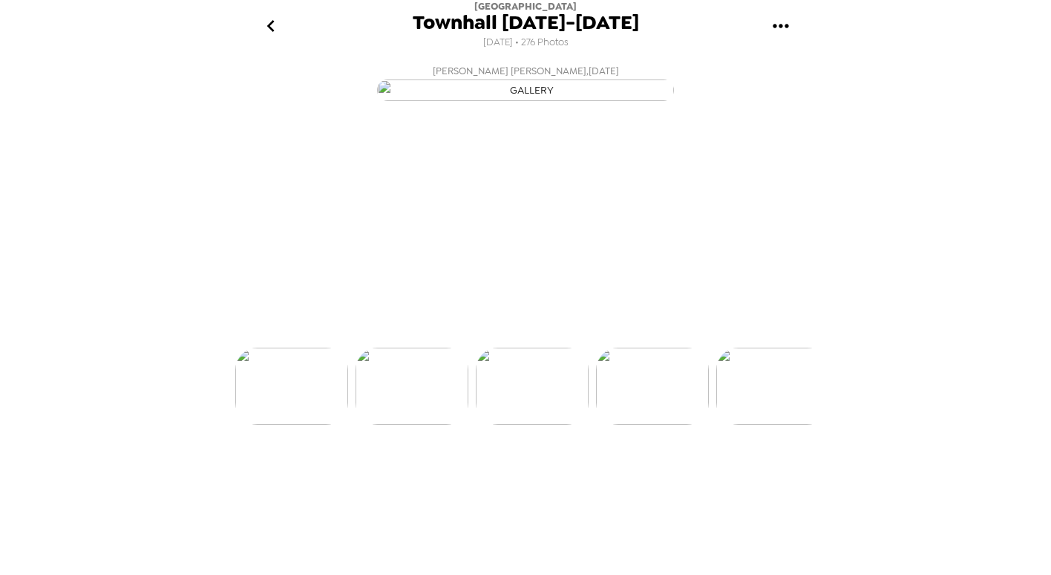
scroll to position [23, 0]
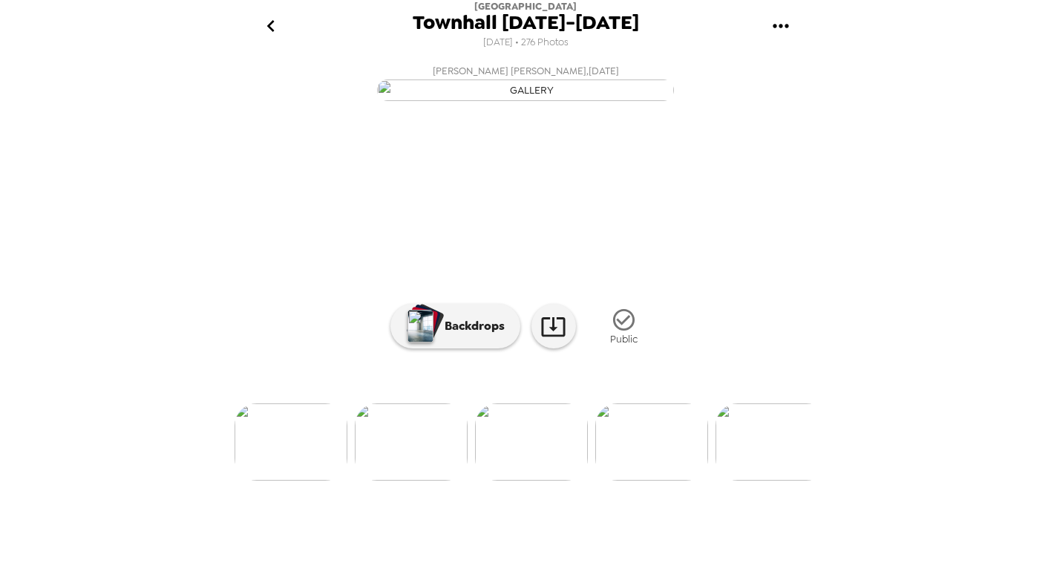
click at [422, 480] on img at bounding box center [411, 441] width 113 height 77
click at [437, 480] on img at bounding box center [411, 441] width 113 height 77
click at [425, 480] on img at bounding box center [411, 441] width 113 height 77
click at [427, 480] on img at bounding box center [411, 441] width 113 height 77
click at [306, 480] on img at bounding box center [291, 441] width 113 height 77
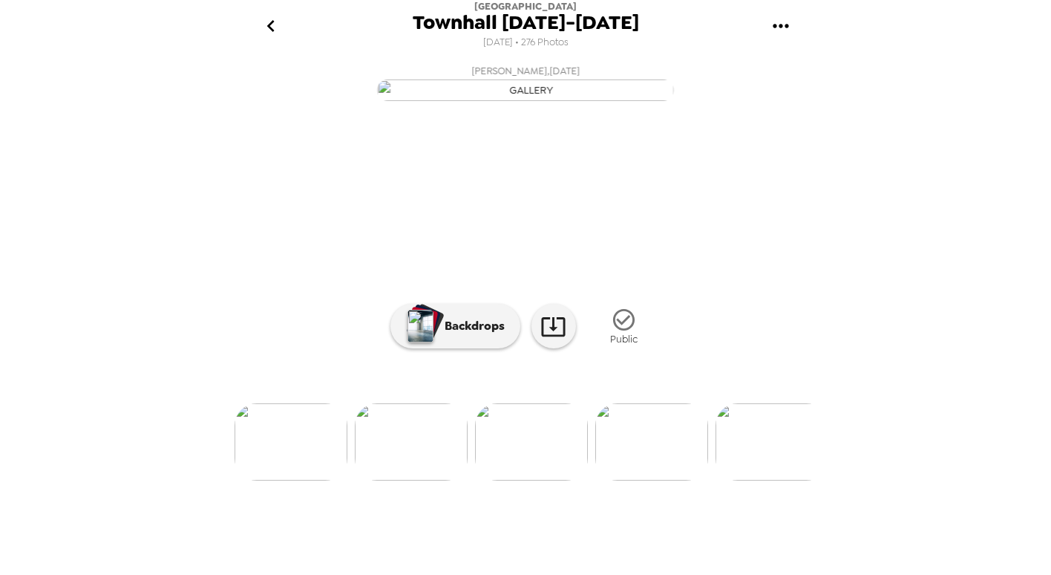
click at [399, 480] on img at bounding box center [411, 441] width 113 height 77
click at [307, 480] on img at bounding box center [291, 441] width 113 height 77
click at [284, 480] on img at bounding box center [291, 441] width 113 height 77
click at [270, 27] on icon "go back" at bounding box center [271, 26] width 24 height 24
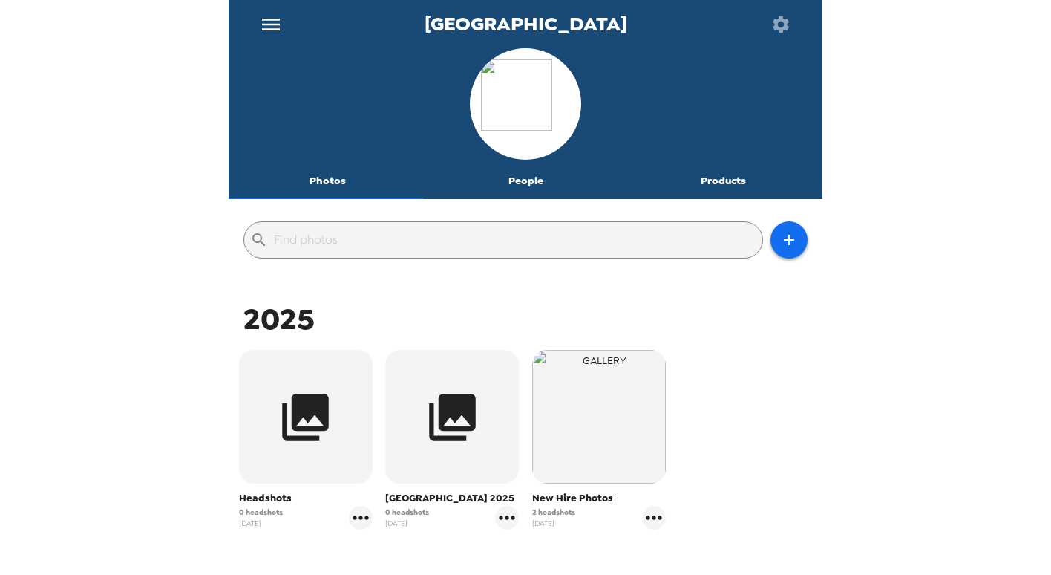
click at [555, 514] on span "2 headshots" at bounding box center [553, 511] width 43 height 11
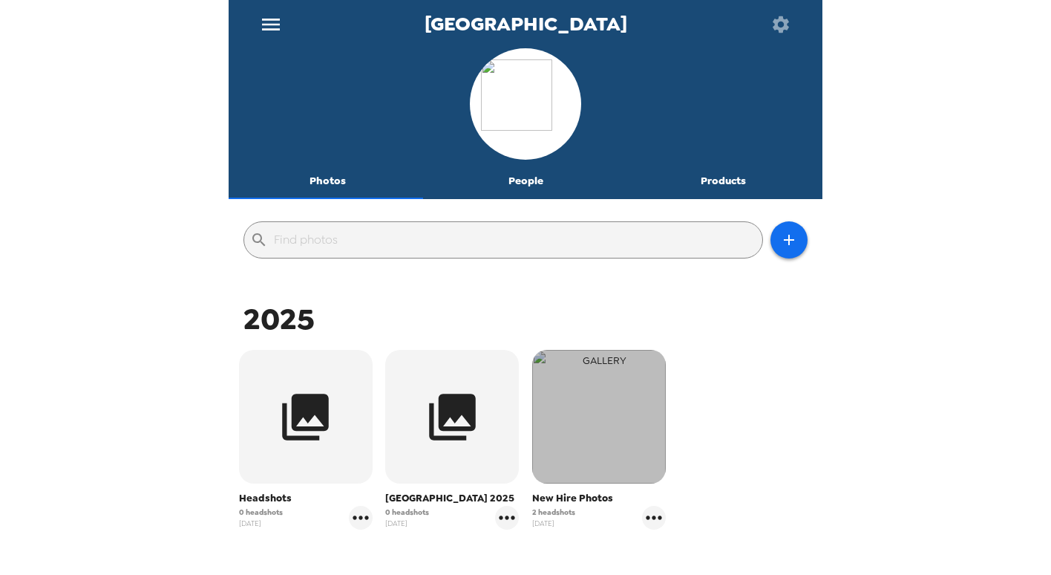
click at [592, 473] on img "button" at bounding box center [599, 417] width 134 height 134
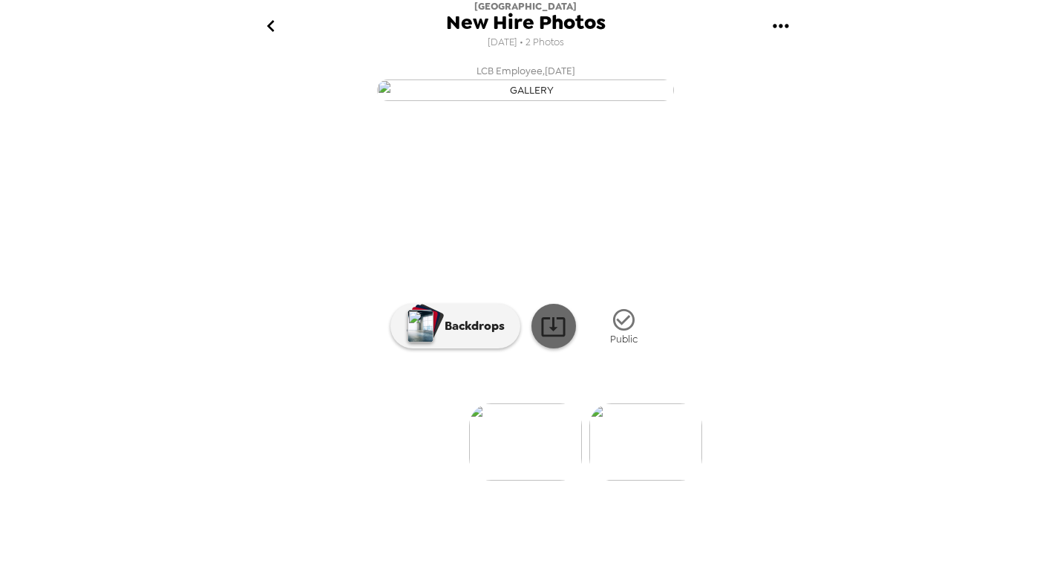
click at [562, 348] on link at bounding box center [553, 326] width 45 height 45
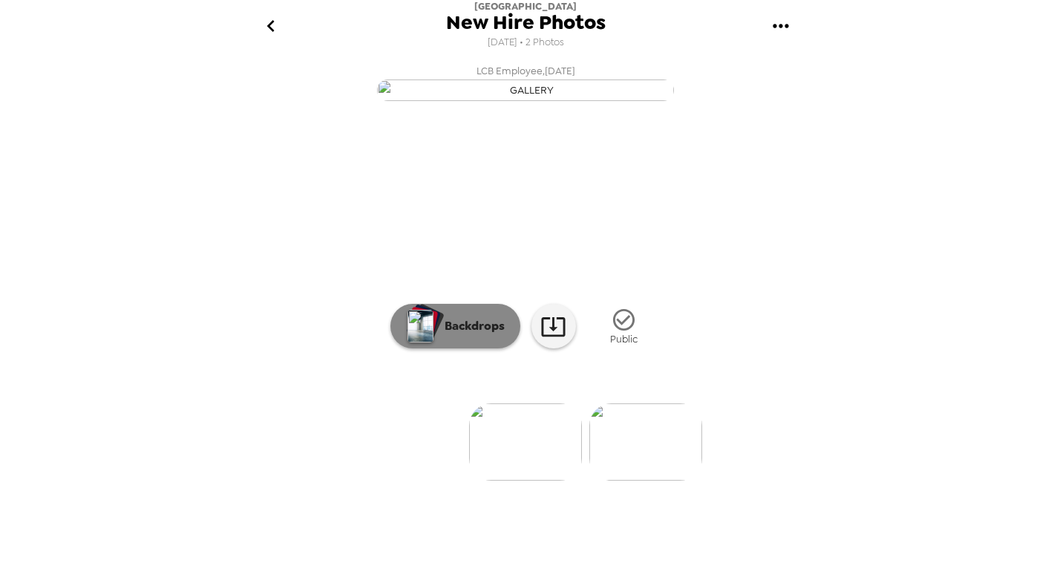
click at [424, 342] on img "button" at bounding box center [420, 326] width 26 height 33
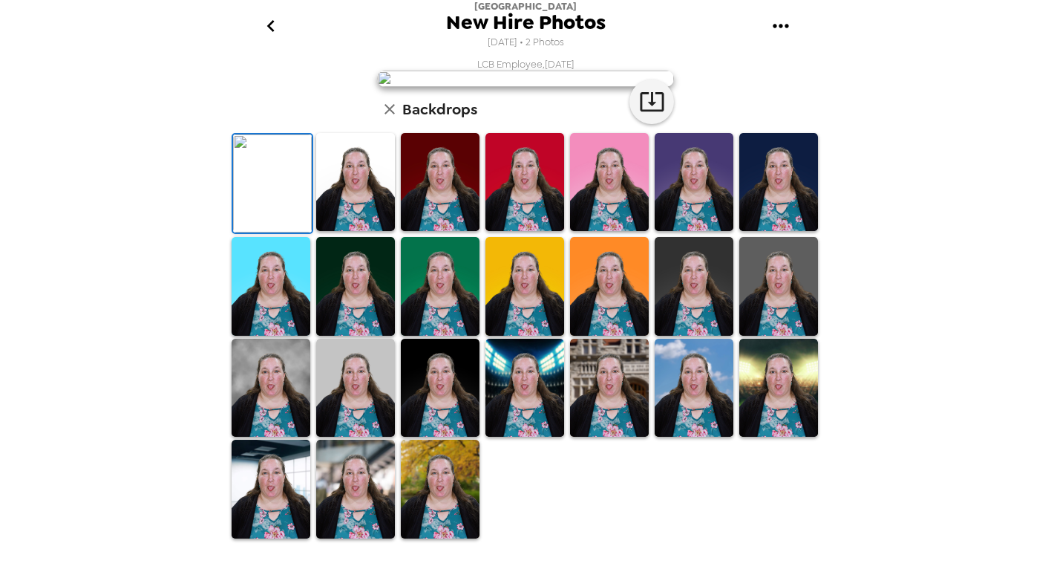
click at [457, 232] on img at bounding box center [440, 182] width 79 height 99
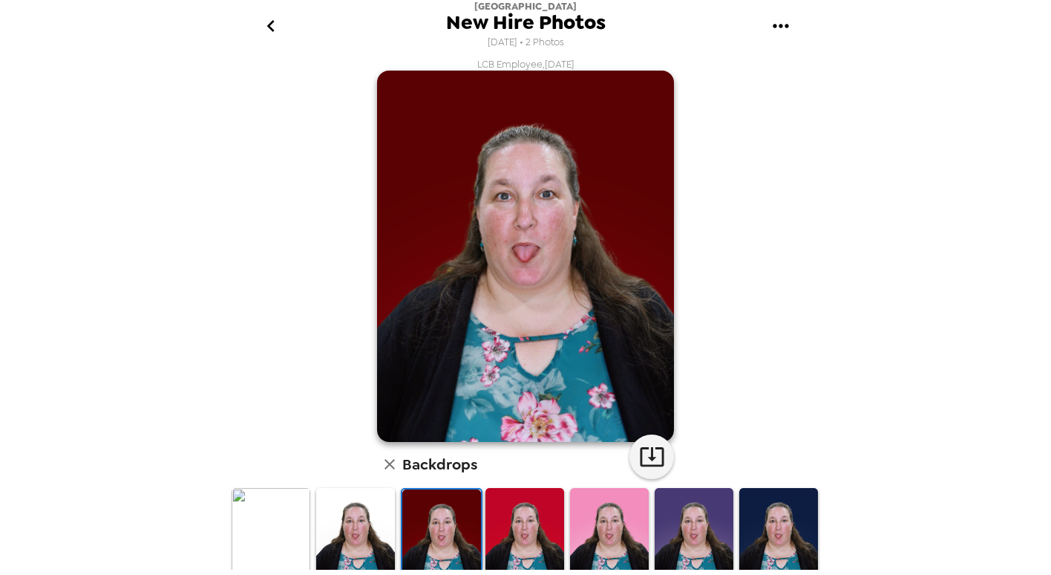
click at [589, 529] on img at bounding box center [609, 537] width 79 height 99
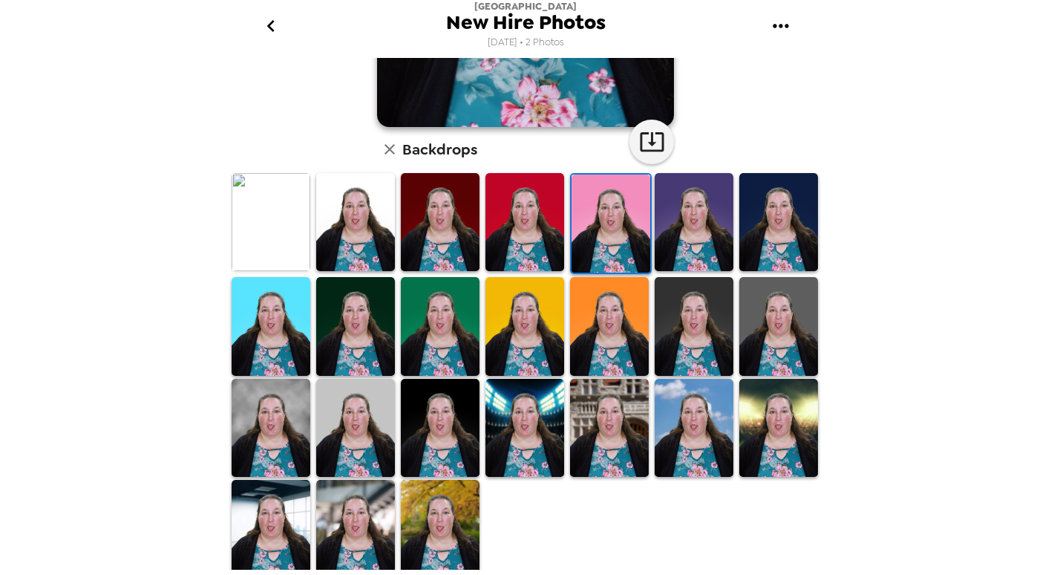
scroll to position [317, 0]
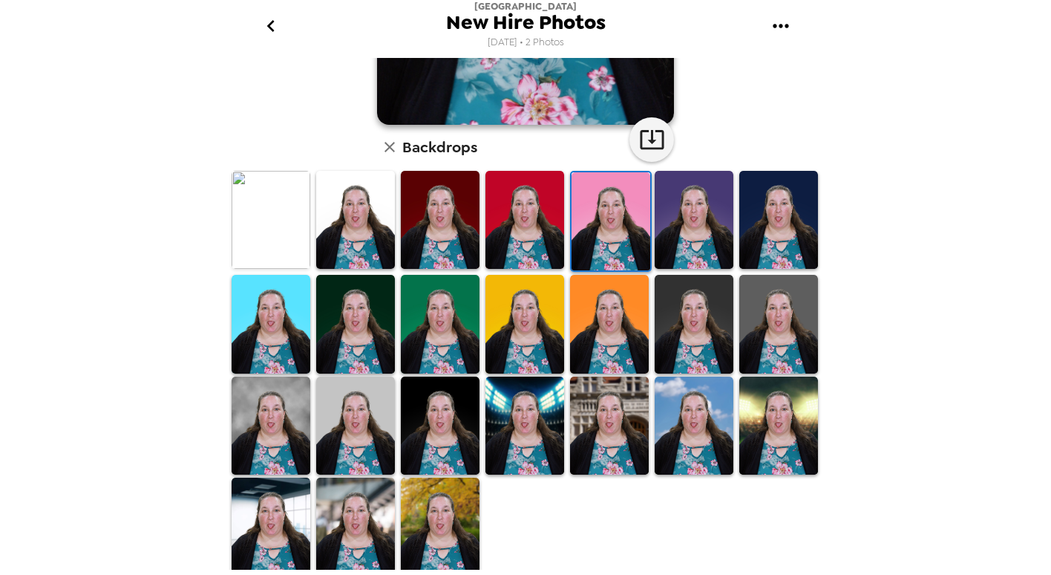
click at [634, 390] on img at bounding box center [609, 425] width 79 height 99
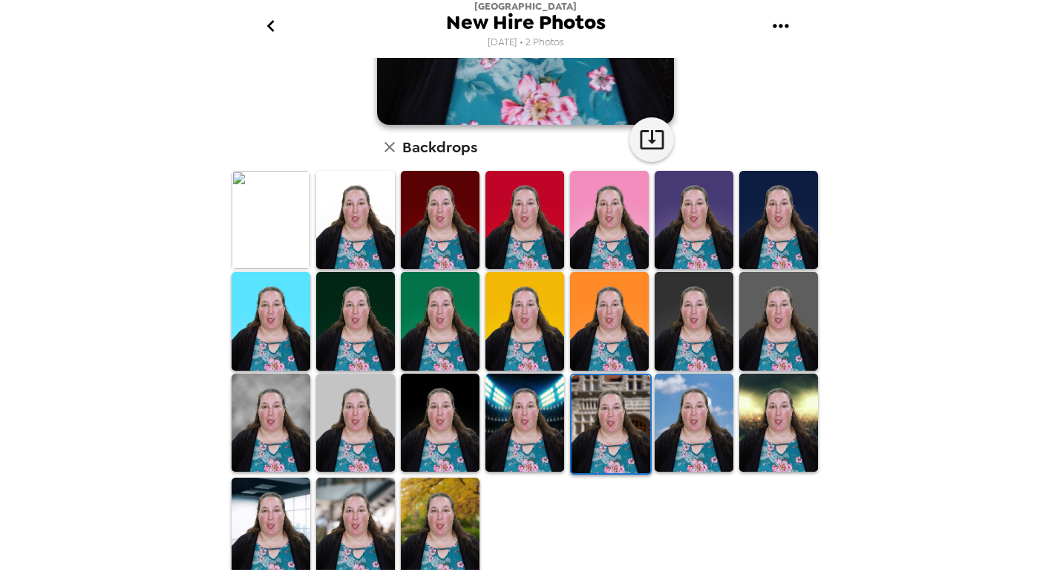
click at [670, 395] on img at bounding box center [694, 422] width 79 height 99
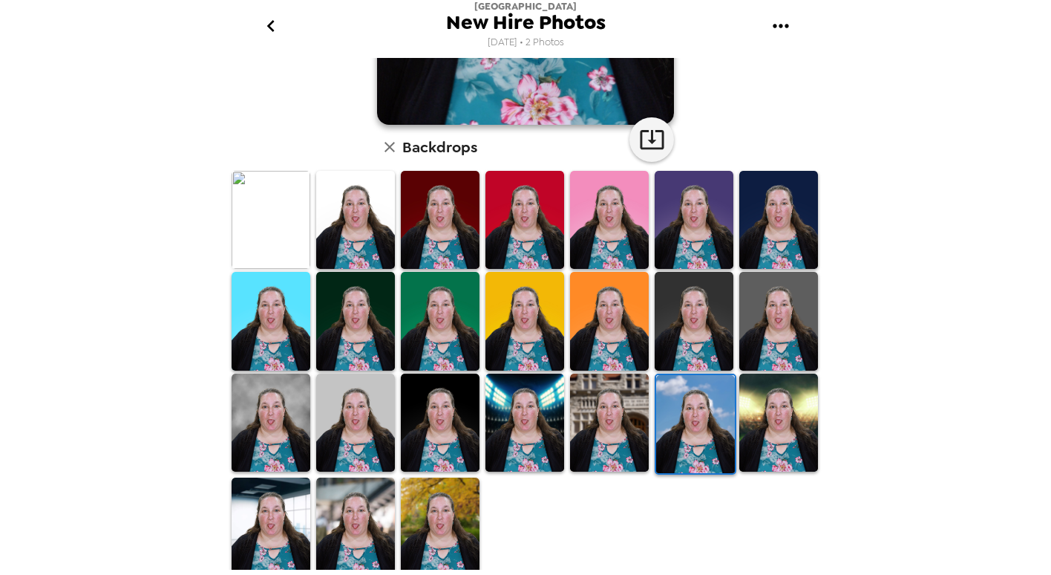
click at [438, 518] on img at bounding box center [440, 526] width 79 height 99
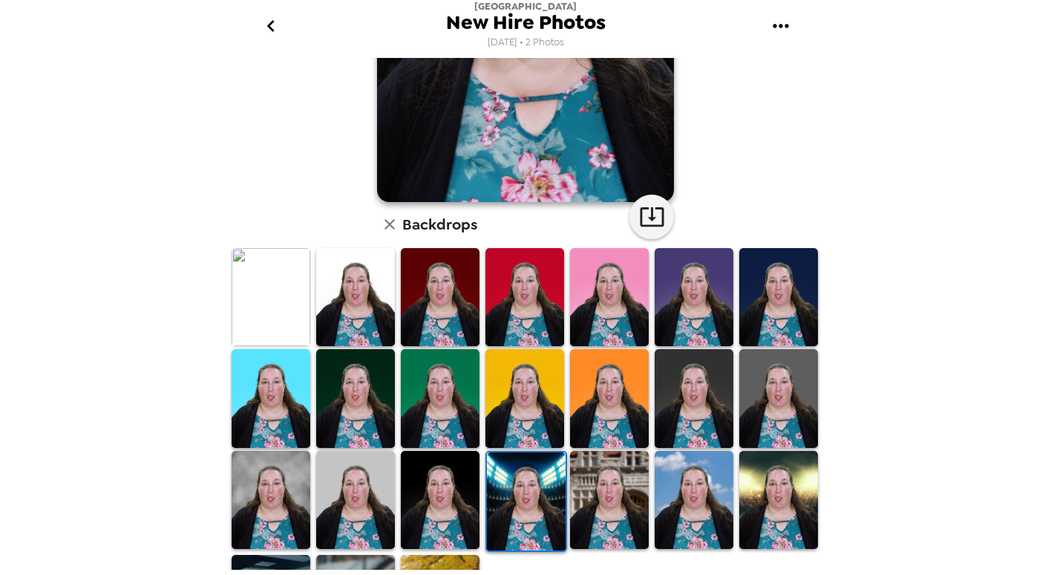
scroll to position [297, 0]
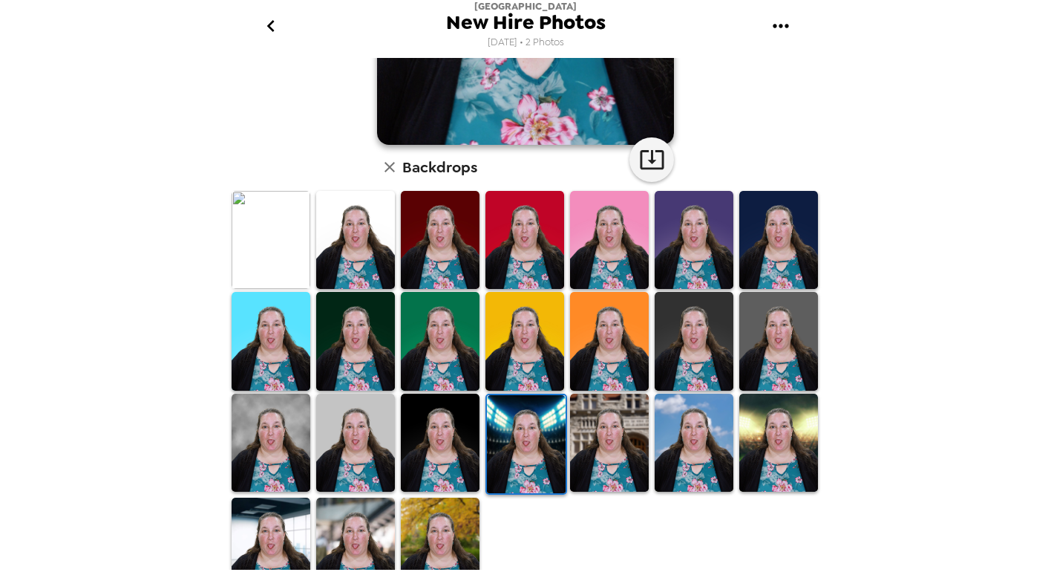
click at [281, 446] on img at bounding box center [271, 442] width 79 height 98
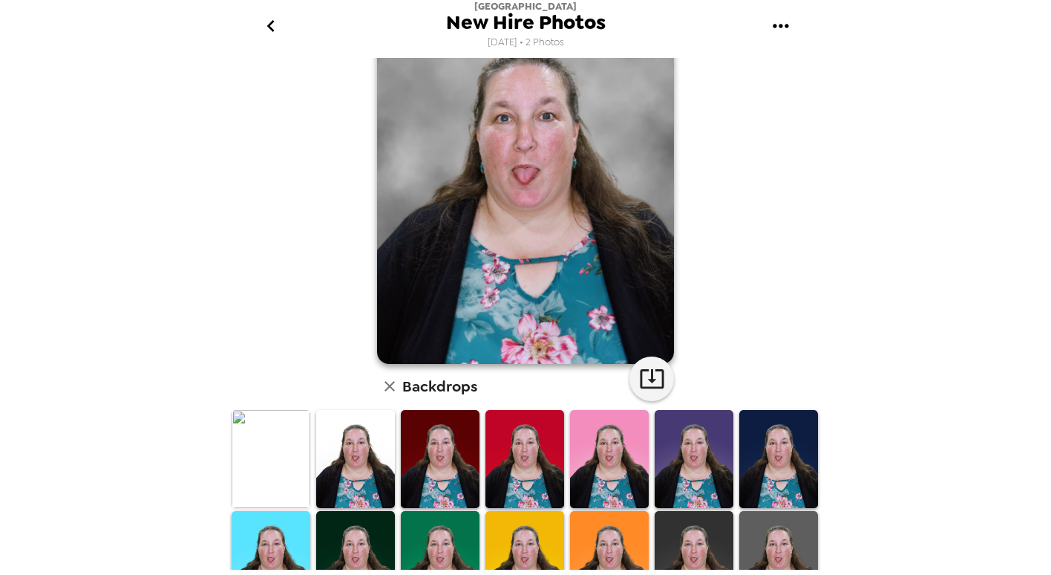
scroll to position [126, 0]
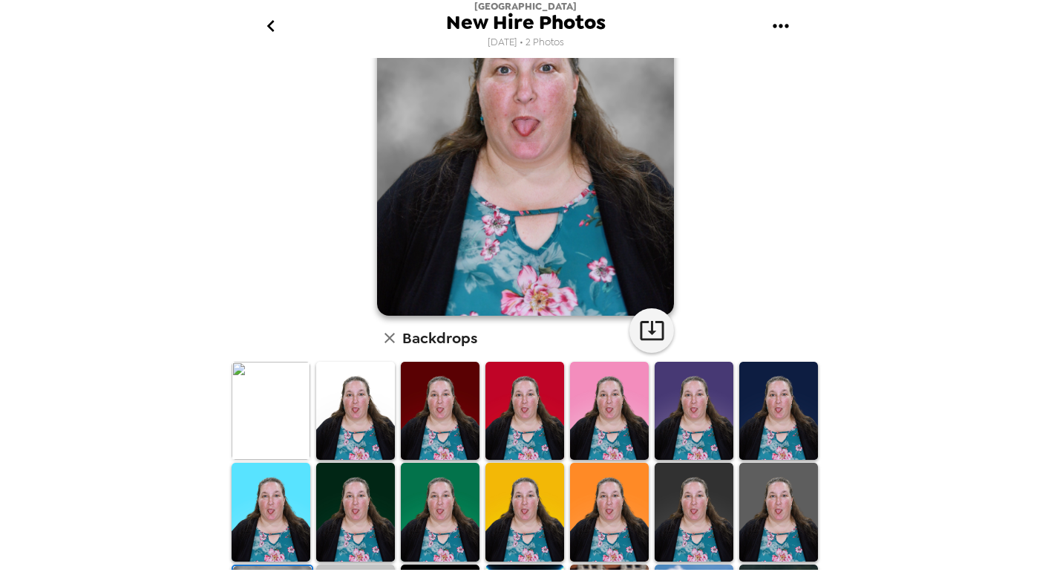
click at [679, 414] on img at bounding box center [694, 410] width 79 height 98
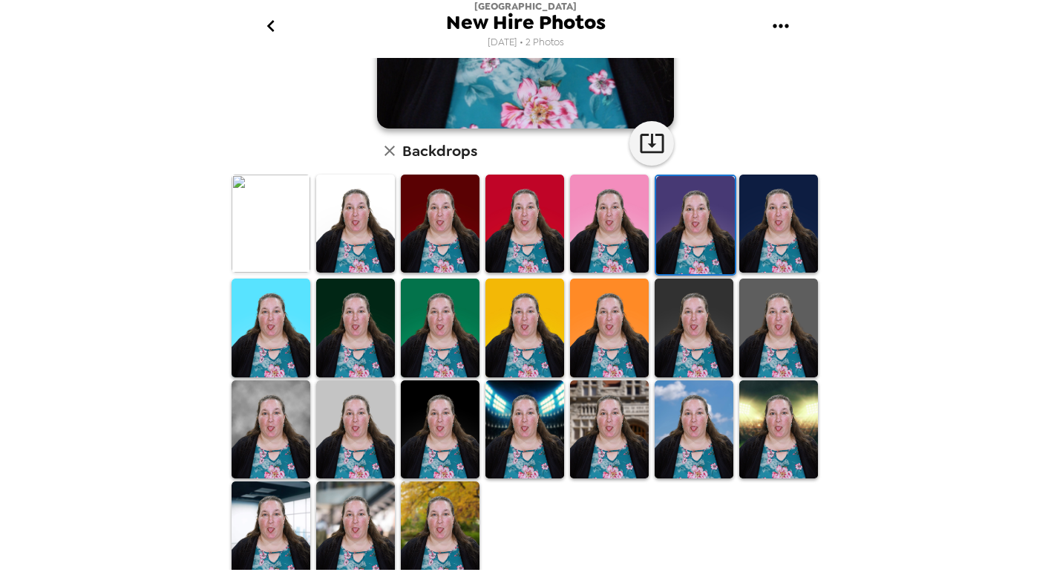
scroll to position [317, 0]
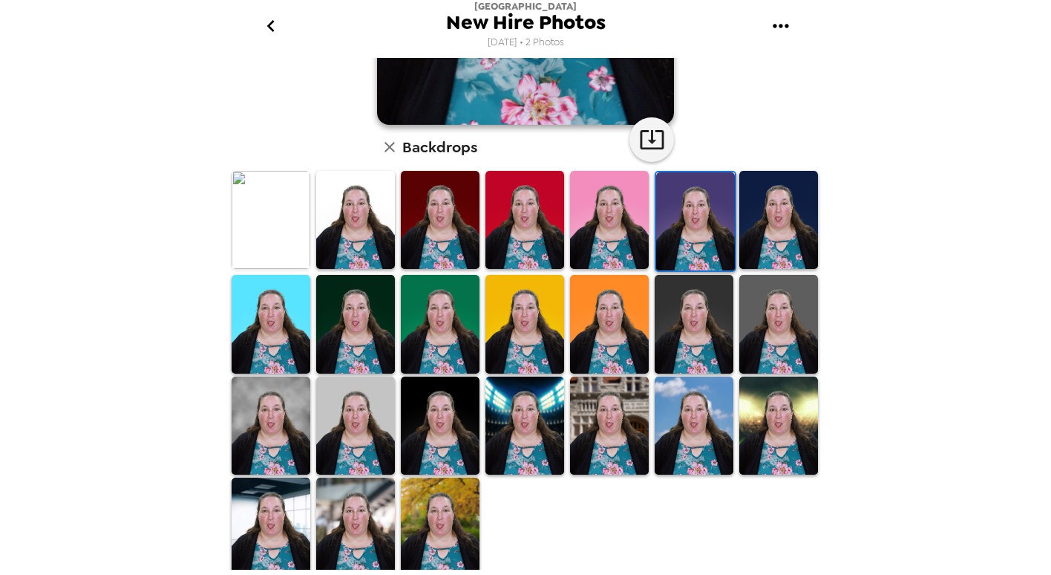
click at [220, 223] on div "[GEOGRAPHIC_DATA] New Hire Photos [DATE] • 2 Photos LCB Employee , [DATE] Backd…" at bounding box center [525, 287] width 1051 height 575
click at [269, 224] on img at bounding box center [271, 220] width 79 height 98
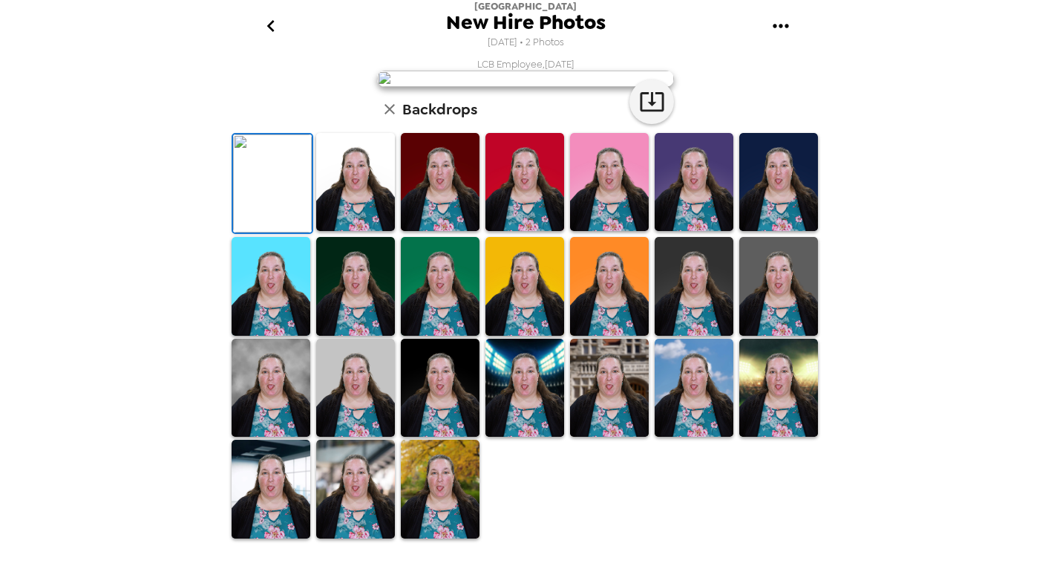
scroll to position [0, 0]
